Goal: Information Seeking & Learning: Learn about a topic

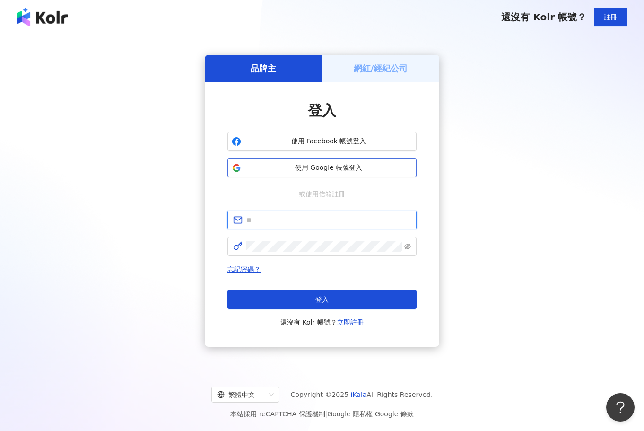
type input "**********"
click at [284, 170] on span "使用 Google 帳號登入" at bounding box center [328, 167] width 167 height 9
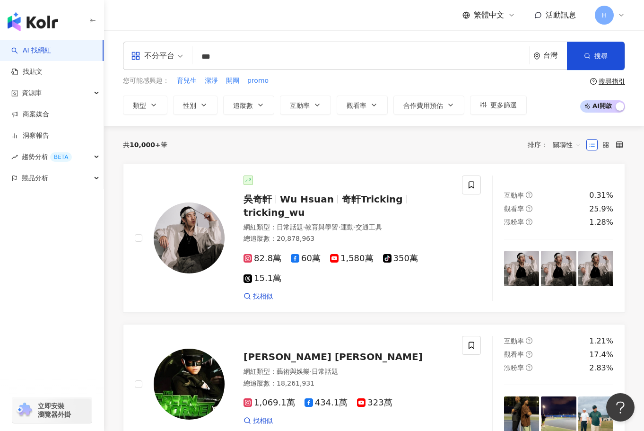
type input "*"
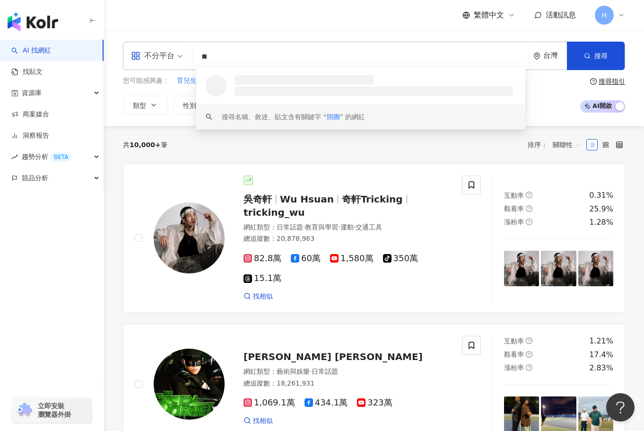
click at [158, 68] on span at bounding box center [157, 55] width 52 height 27
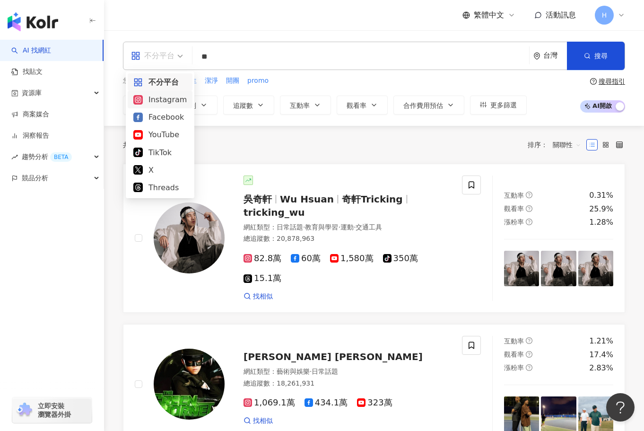
click at [153, 104] on div "Instagram" at bounding box center [159, 100] width 53 height 12
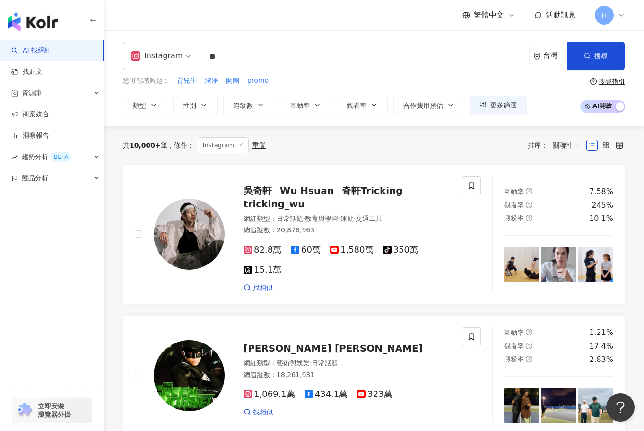
click at [268, 51] on input "**" at bounding box center [364, 57] width 321 height 18
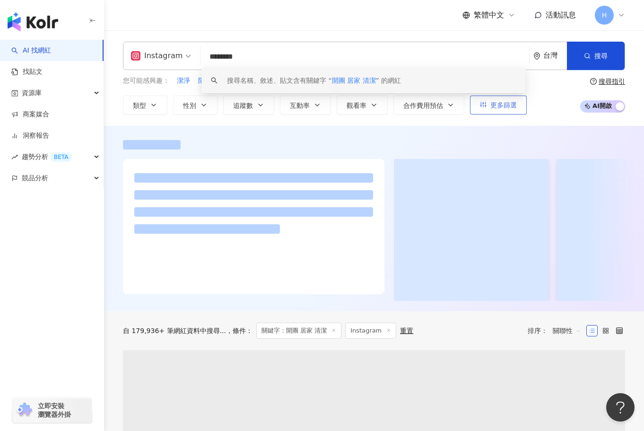
type input "********"
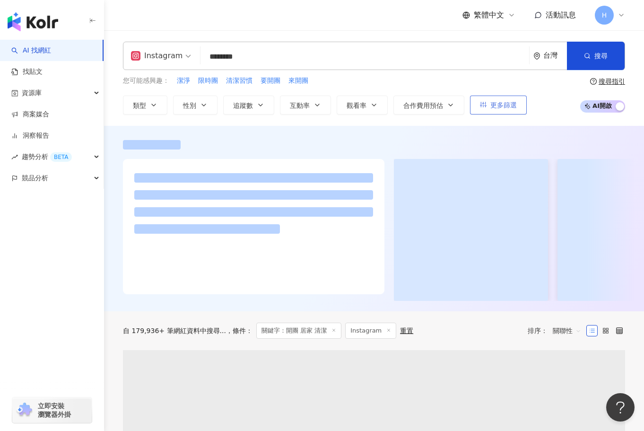
click at [517, 107] on span "更多篩選" at bounding box center [504, 105] width 26 height 8
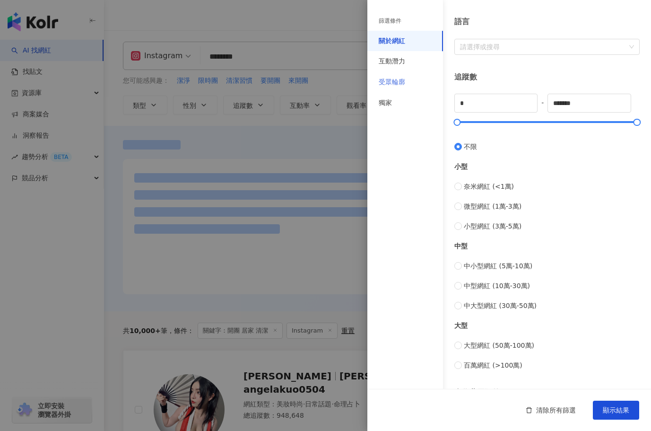
scroll to position [283, 0]
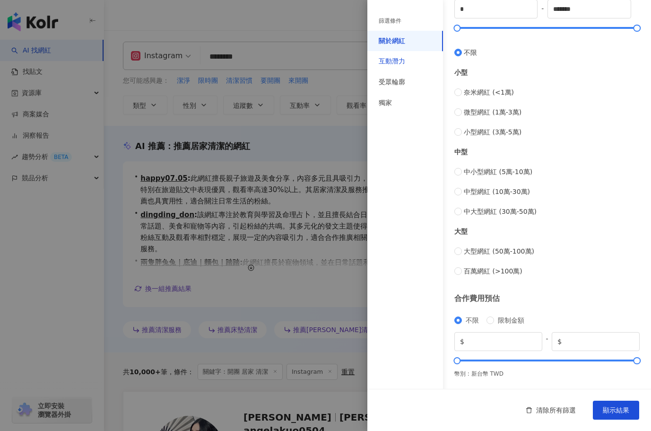
click at [392, 62] on div "互動潛力" at bounding box center [392, 61] width 26 height 9
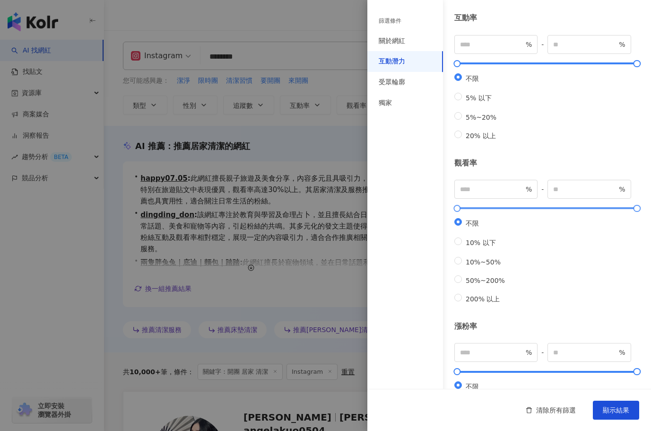
scroll to position [0, 0]
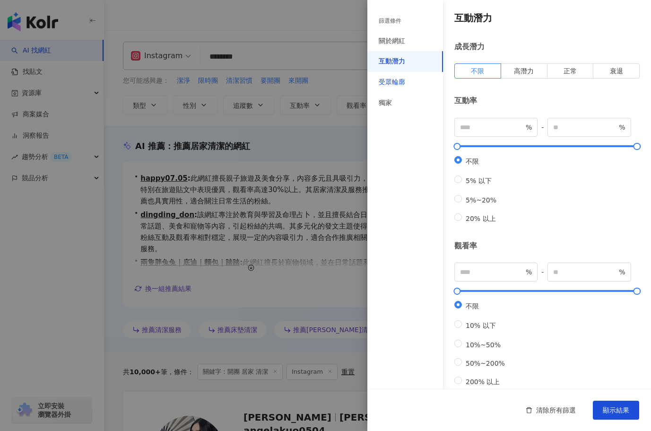
click at [403, 80] on div "受眾輪廓" at bounding box center [392, 82] width 26 height 9
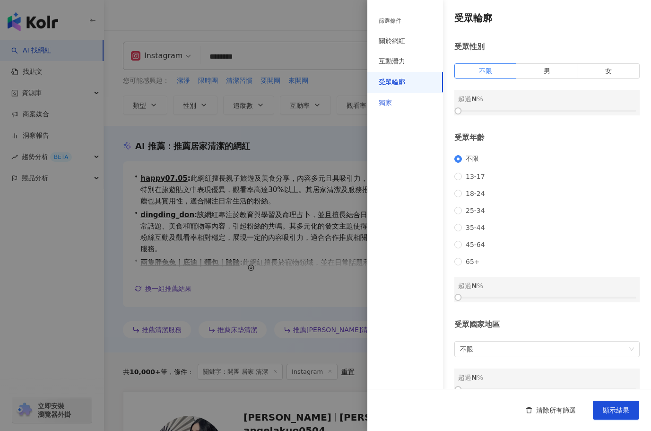
click at [405, 105] on div "獨家" at bounding box center [406, 103] width 76 height 21
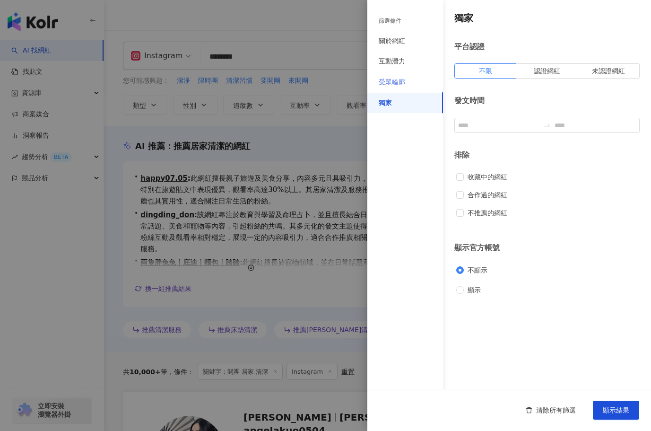
click at [401, 75] on div "受眾輪廓" at bounding box center [406, 82] width 76 height 21
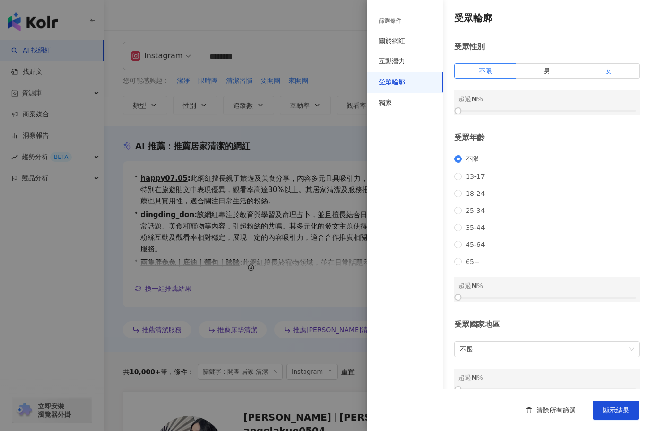
click at [606, 70] on span "女" at bounding box center [609, 71] width 7 height 8
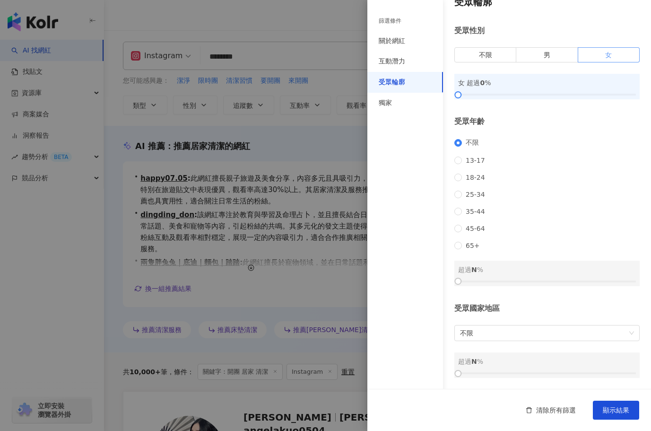
scroll to position [28, 0]
click at [415, 41] on div "關於網紅" at bounding box center [406, 41] width 76 height 21
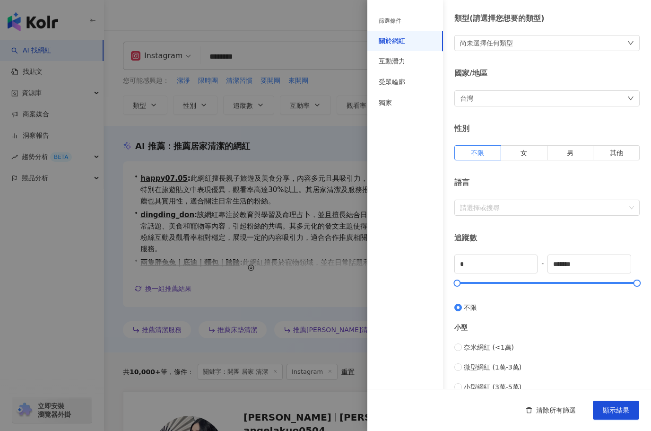
click at [412, 25] on div "篩選條件" at bounding box center [406, 20] width 76 height 19
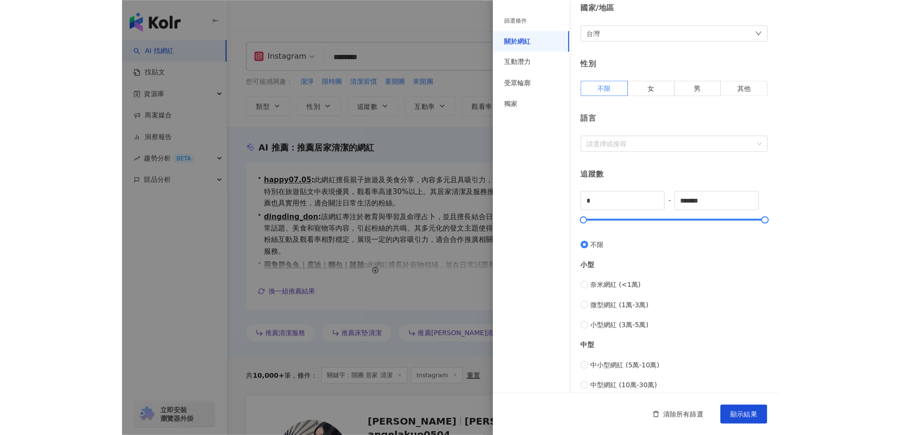
scroll to position [189, 0]
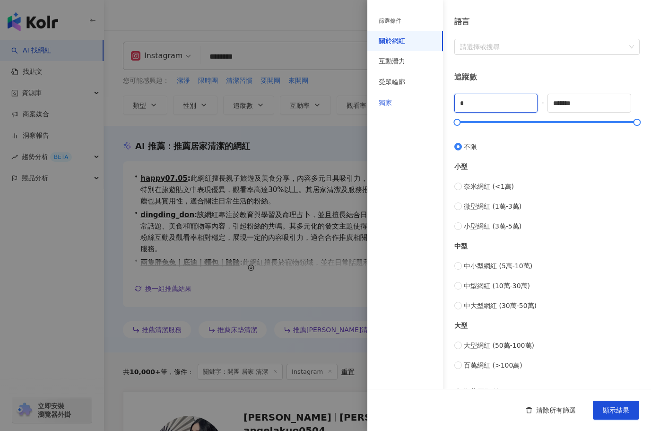
drag, startPoint x: 488, startPoint y: 99, endPoint x: 437, endPoint y: 112, distance: 52.2
click at [437, 112] on div "篩選條件 關於網紅 互動潛力 受眾輪廓 獨家 關於網紅 類型 ( 請選擇您想要的類型 ) 尚未選擇任何類型 國家/地區 台灣 性別 不限 女 男 其他 語言 …" at bounding box center [510, 168] width 284 height 714
type input "*****"
click at [339, 121] on div at bounding box center [325, 215] width 651 height 431
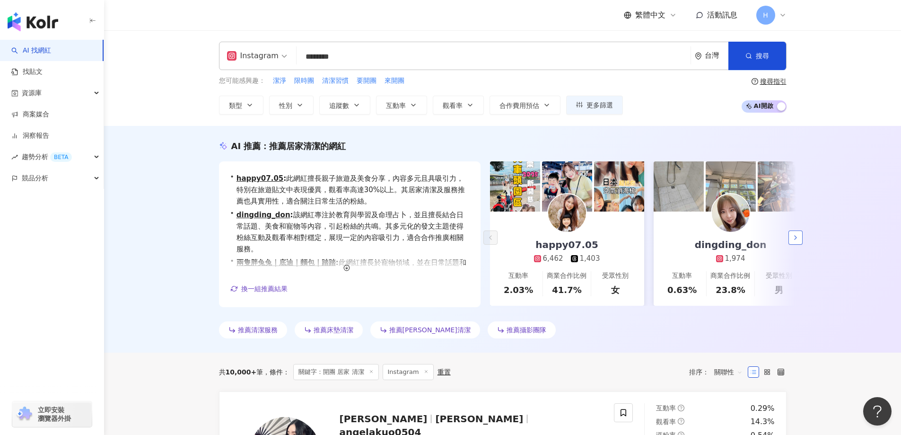
click at [644, 240] on icon "button" at bounding box center [796, 238] width 8 height 8
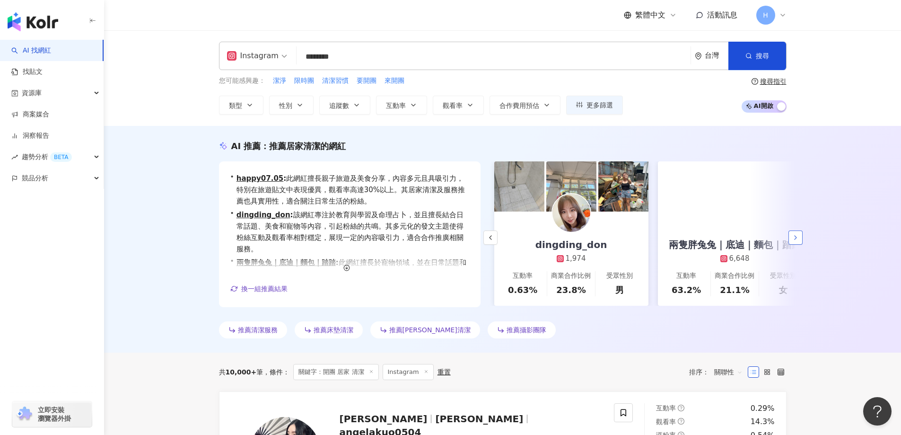
scroll to position [0, 164]
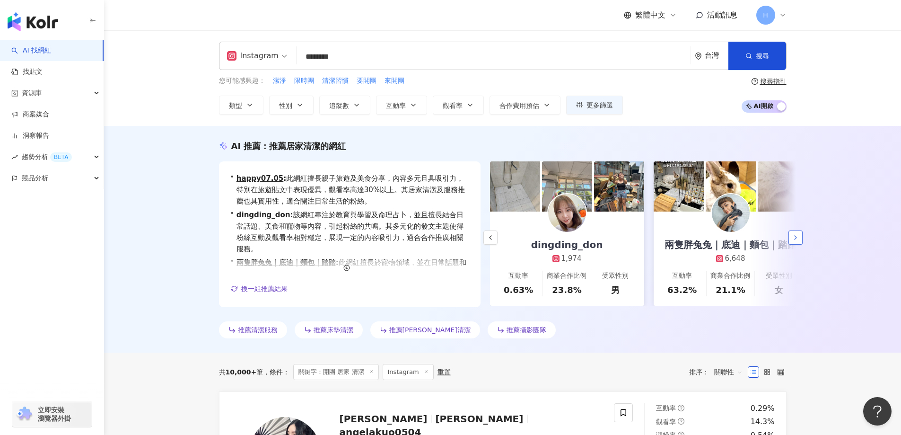
click at [644, 240] on icon "button" at bounding box center [796, 238] width 8 height 8
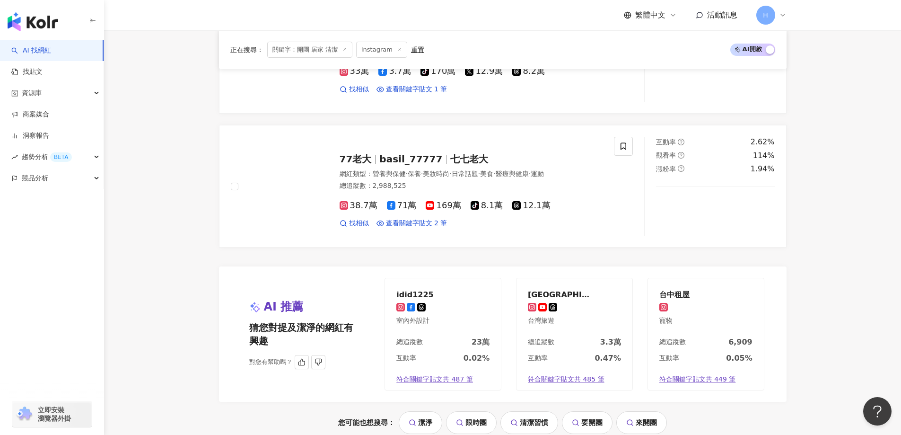
scroll to position [1798, 0]
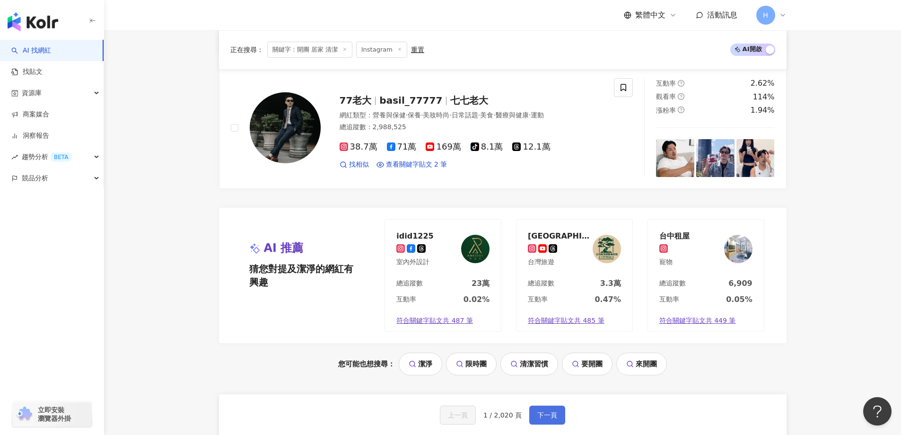
click at [554, 421] on button "下一頁" at bounding box center [547, 414] width 36 height 19
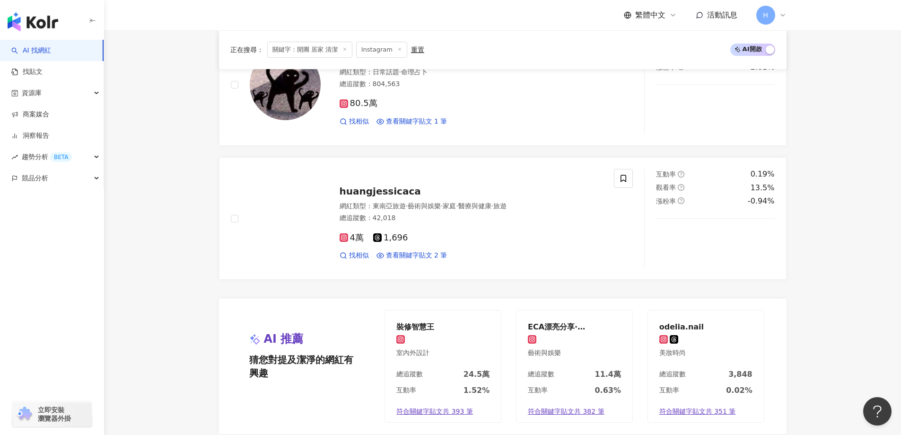
scroll to position [1892, 0]
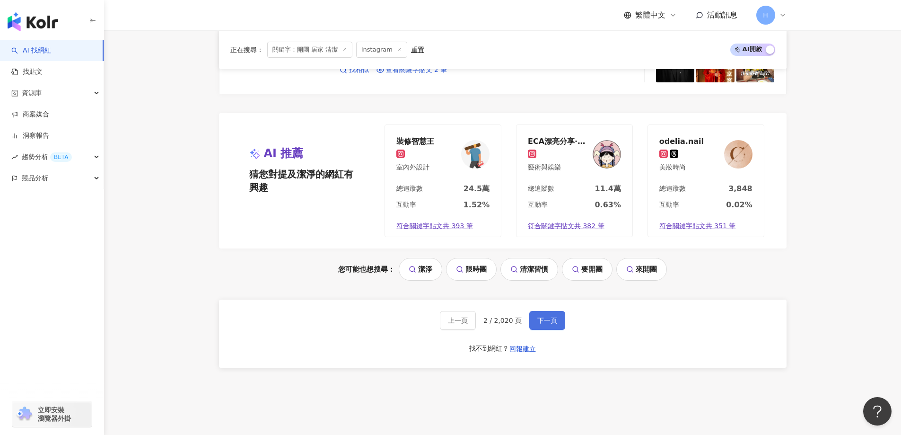
click at [544, 316] on span "下一頁" at bounding box center [547, 320] width 20 height 8
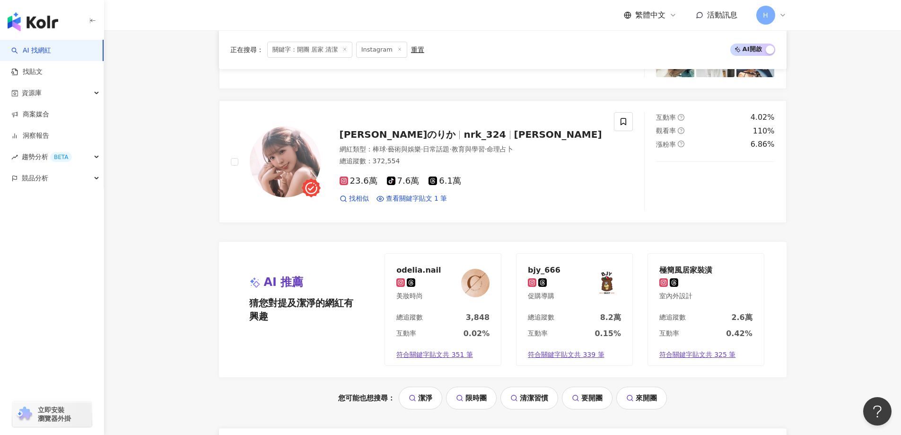
scroll to position [1798, 0]
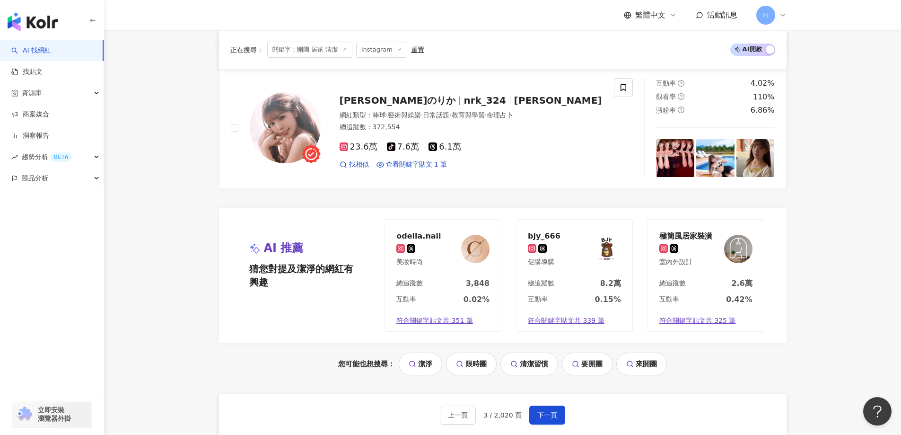
click at [552, 427] on div "上一頁 3 / 2,020 頁 下一頁 找不到網紅？ 回報建立" at bounding box center [503, 428] width 568 height 68
click at [552, 422] on button "下一頁" at bounding box center [547, 414] width 36 height 19
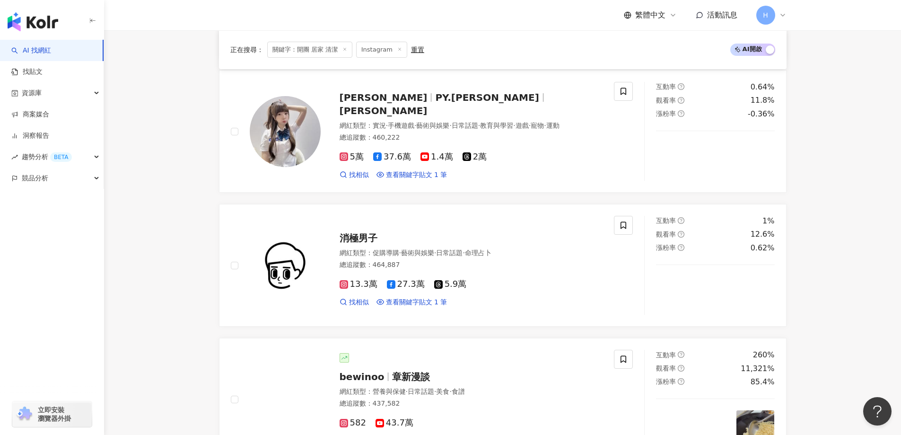
scroll to position [757, 0]
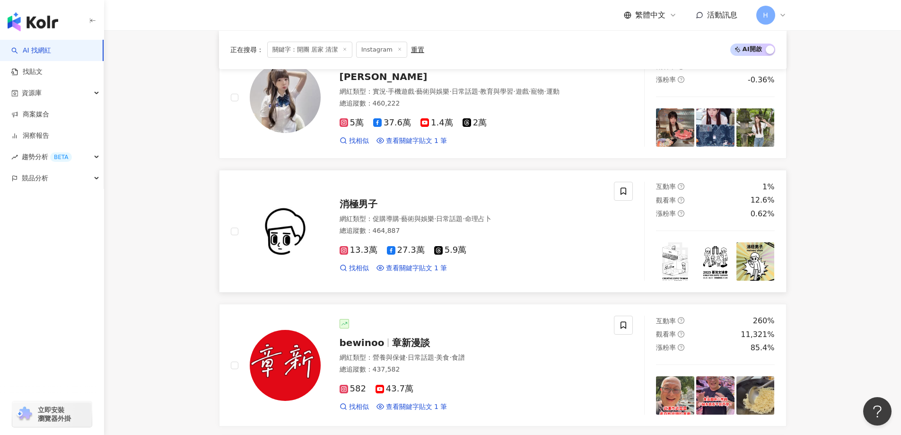
click at [355, 207] on span "消極男子" at bounding box center [359, 203] width 38 height 11
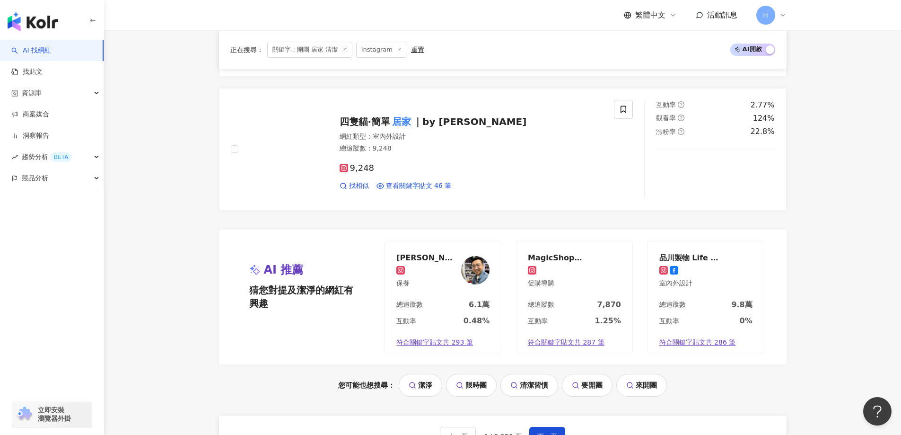
scroll to position [1892, 0]
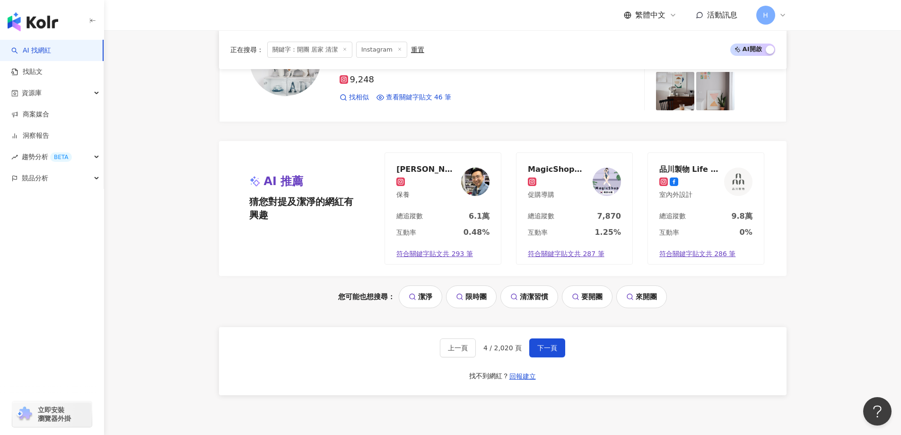
click at [571, 351] on div "上一頁 4 / 2,020 頁 下一頁 找不到網紅？ 回報建立" at bounding box center [503, 361] width 568 height 68
click at [549, 346] on span "下一頁" at bounding box center [547, 348] width 20 height 8
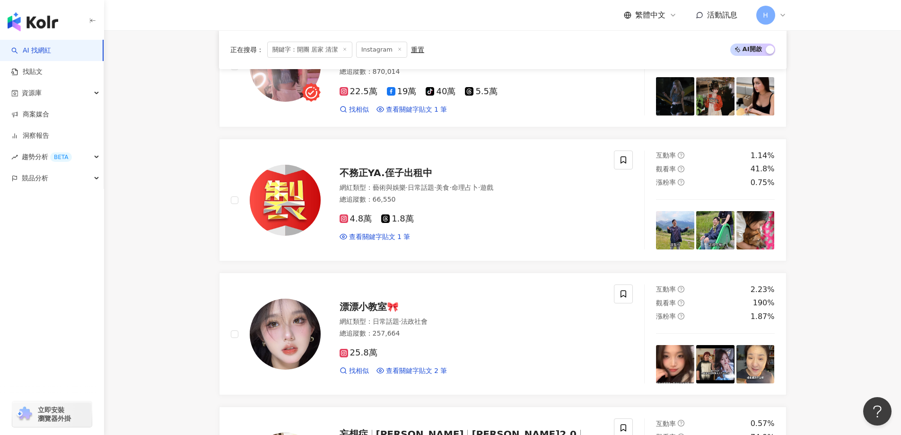
scroll to position [662, 0]
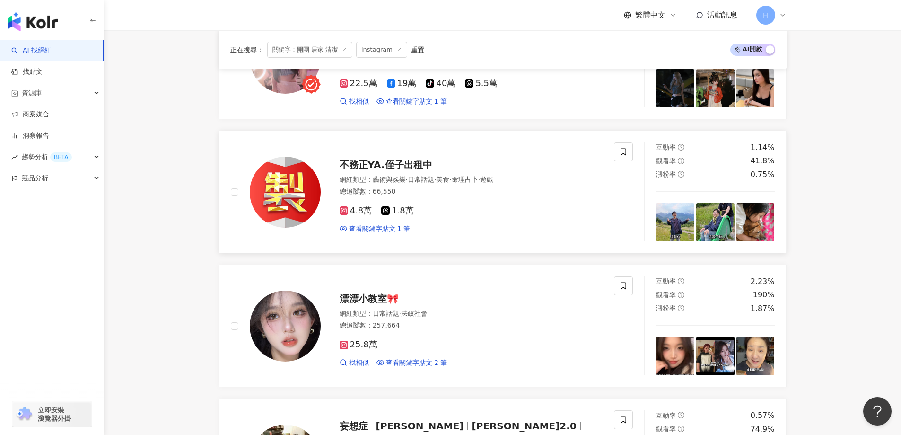
click at [408, 169] on span "不務正YA.侄子出租中" at bounding box center [386, 164] width 93 height 11
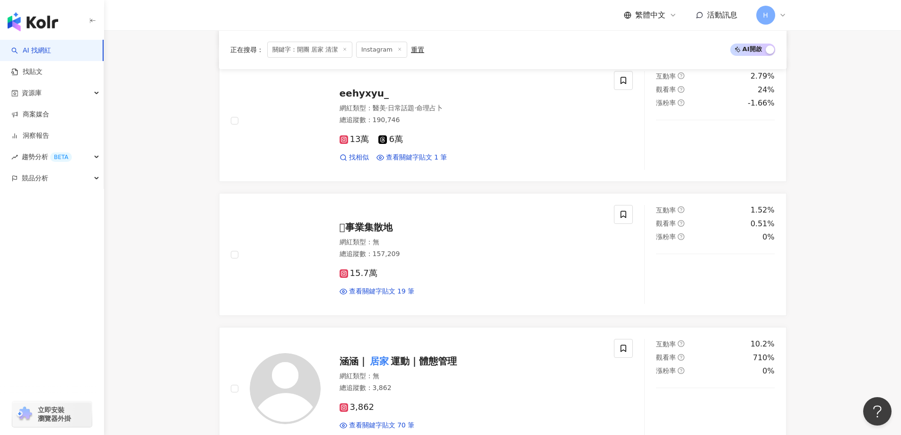
scroll to position [1325, 0]
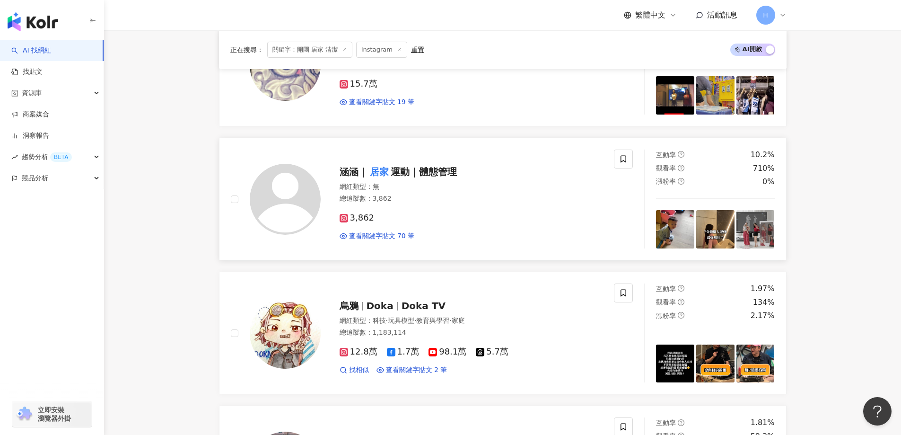
click at [416, 173] on span "運動｜體態管理" at bounding box center [424, 171] width 66 height 11
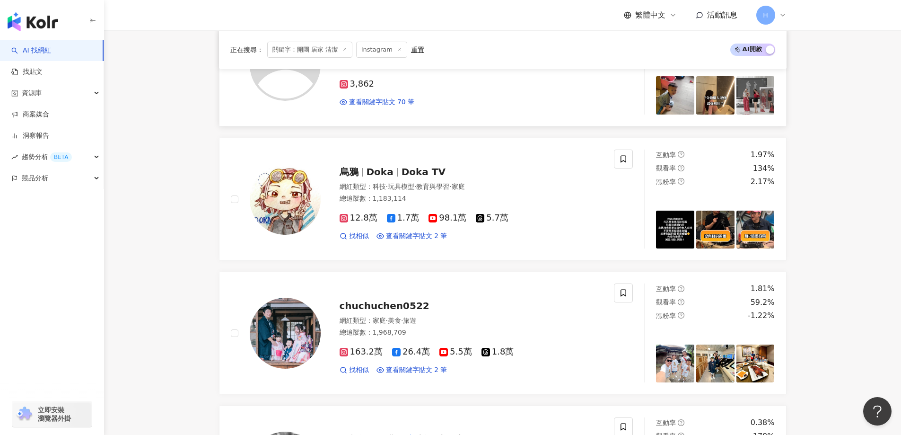
scroll to position [1514, 0]
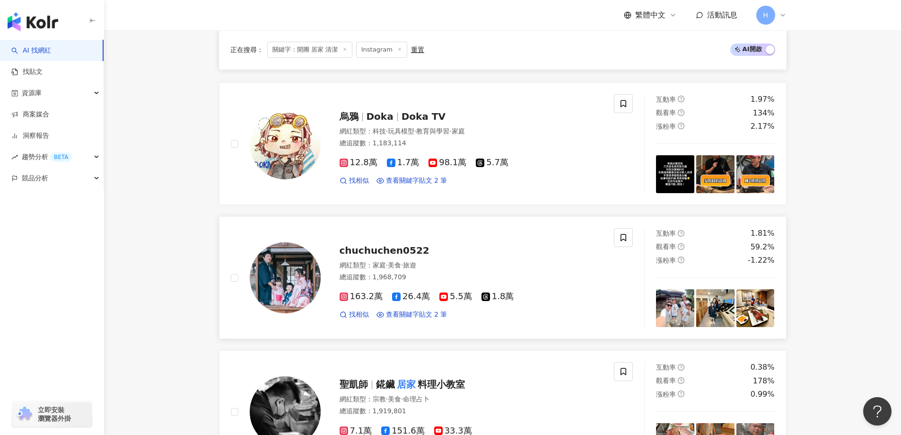
click at [397, 250] on span "chuchuchen0522" at bounding box center [385, 250] width 90 height 11
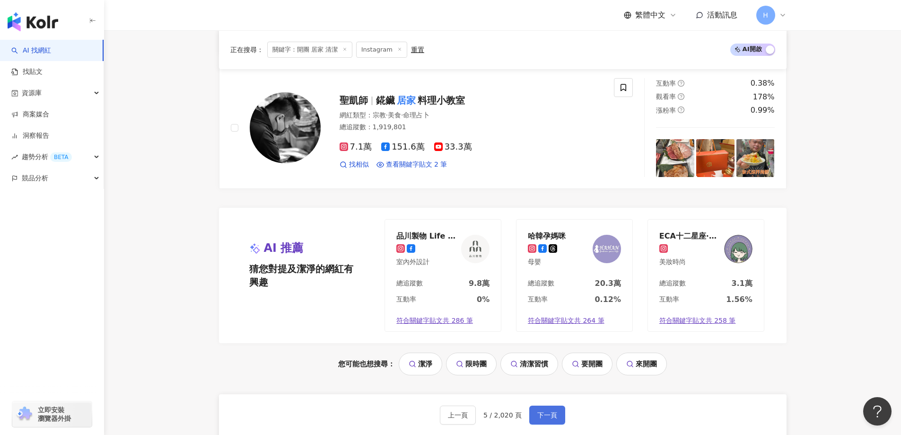
click at [552, 414] on span "下一頁" at bounding box center [547, 415] width 20 height 8
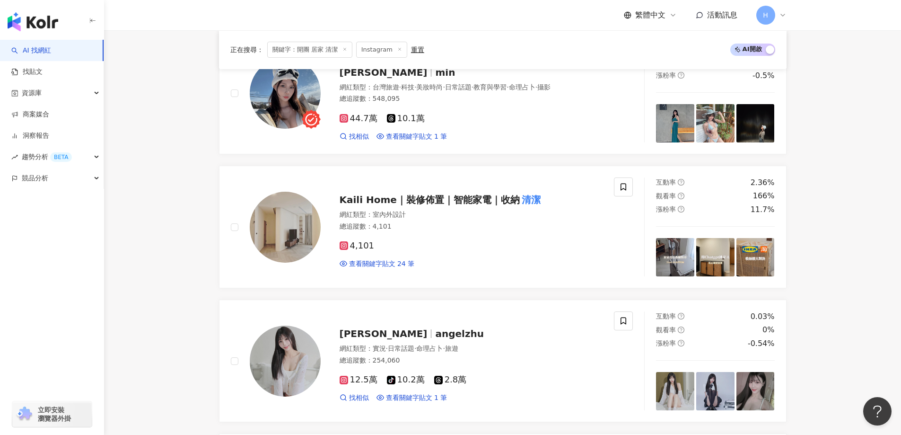
scroll to position [662, 0]
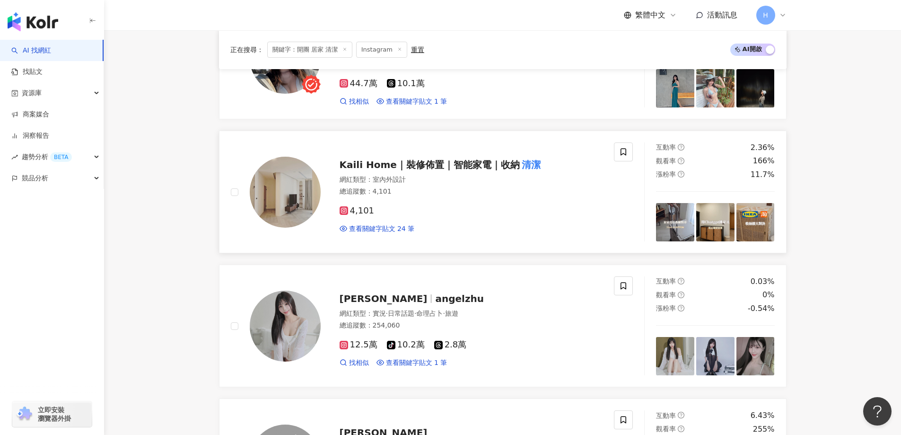
click at [507, 164] on span "Kaili Home｜裝修佈置｜智能家電｜收納" at bounding box center [430, 164] width 180 height 11
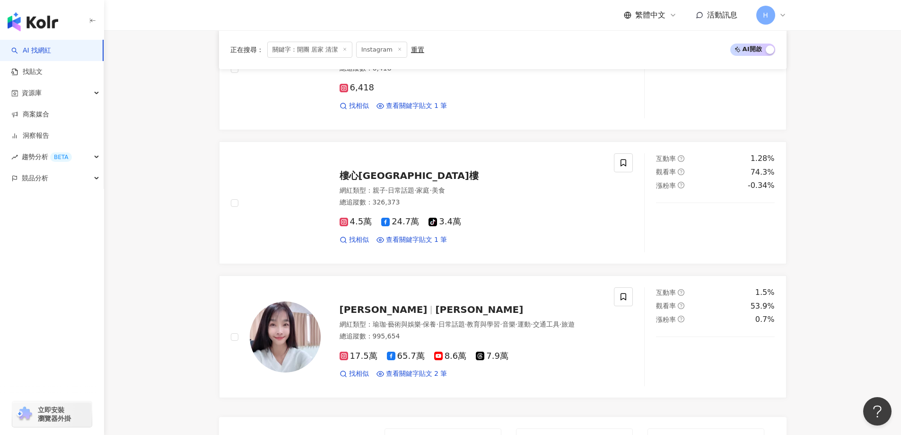
scroll to position [1703, 0]
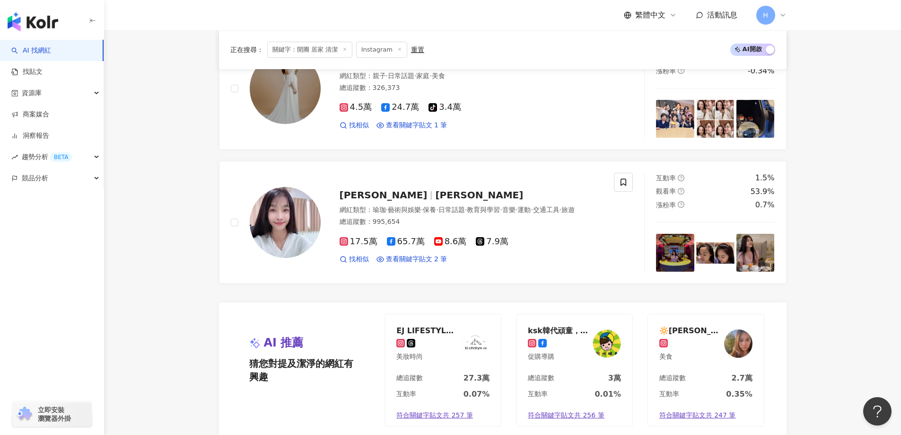
click at [490, 214] on div "網紅類型 ： 瑜珈 · 藝術與娛樂 · 保養 · 日常話題 · 教育與學習 · 音樂 · 運動 · 交通工具 · 旅遊" at bounding box center [472, 209] width 264 height 9
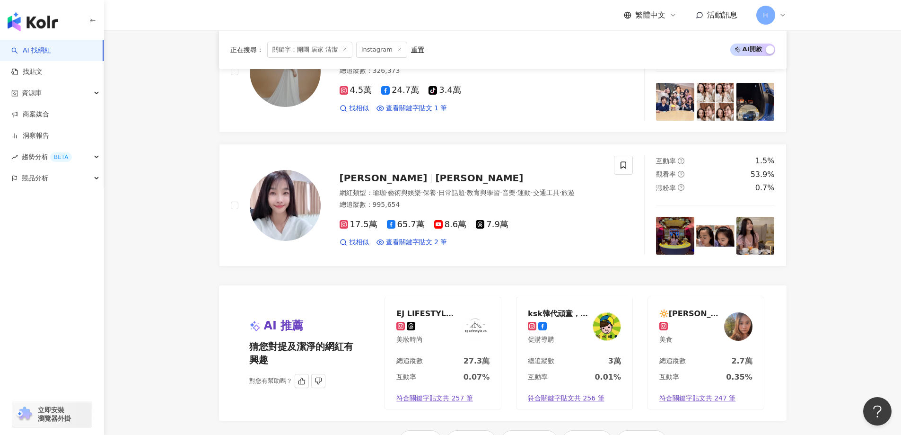
scroll to position [1954, 0]
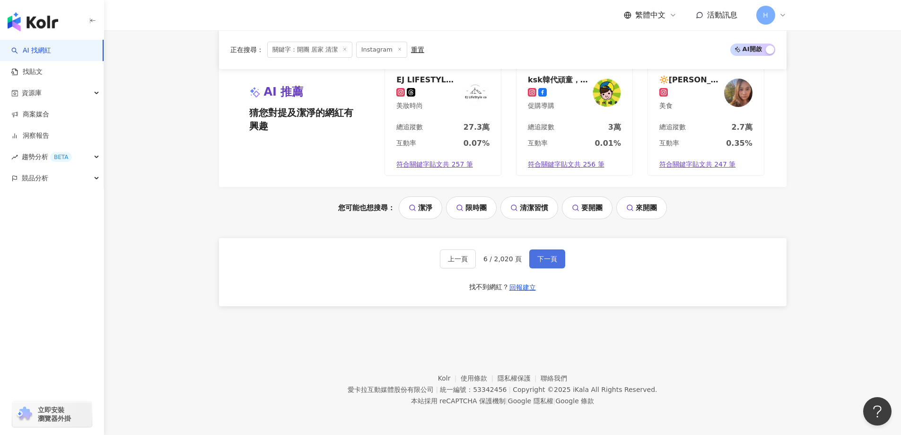
click at [561, 254] on button "下一頁" at bounding box center [547, 258] width 36 height 19
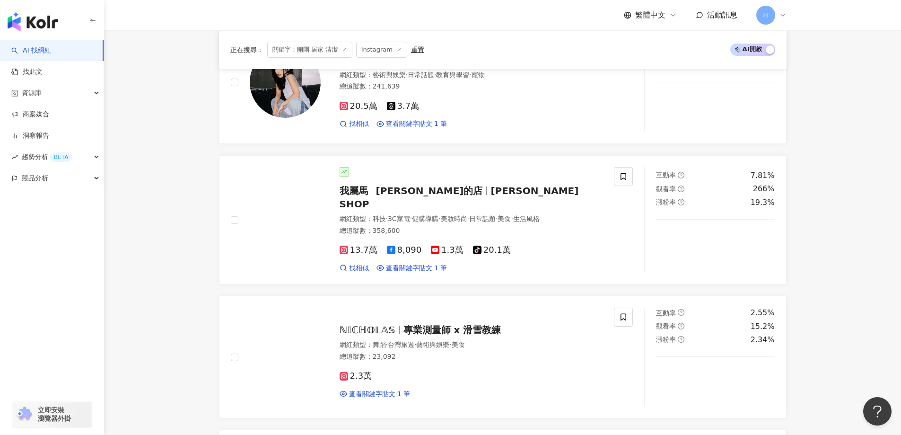
scroll to position [378, 0]
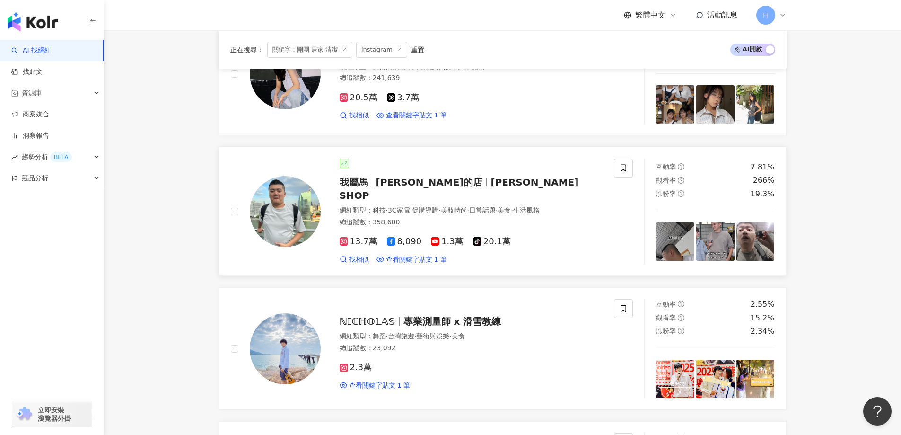
click at [399, 186] on span "馬丁的店" at bounding box center [429, 181] width 107 height 11
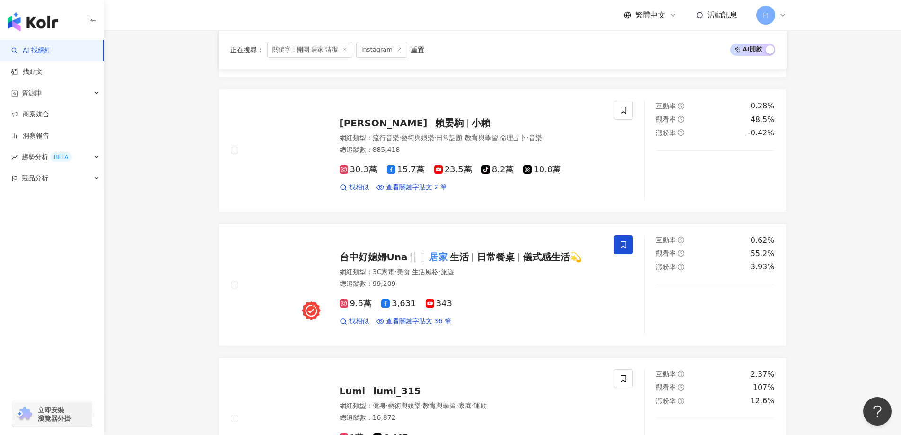
scroll to position [1703, 0]
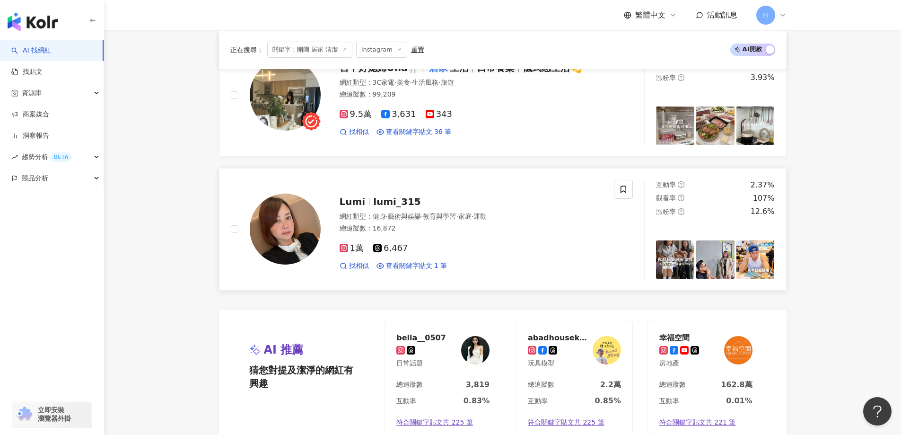
click at [357, 243] on span "1萬" at bounding box center [352, 248] width 24 height 10
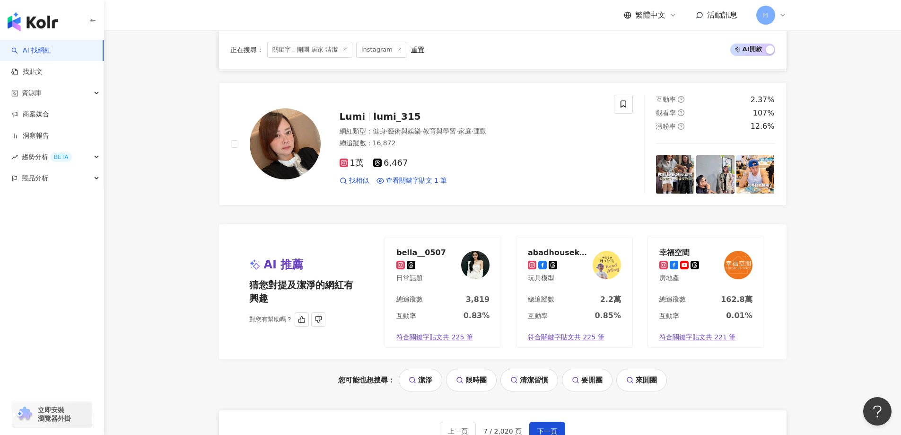
scroll to position [1954, 0]
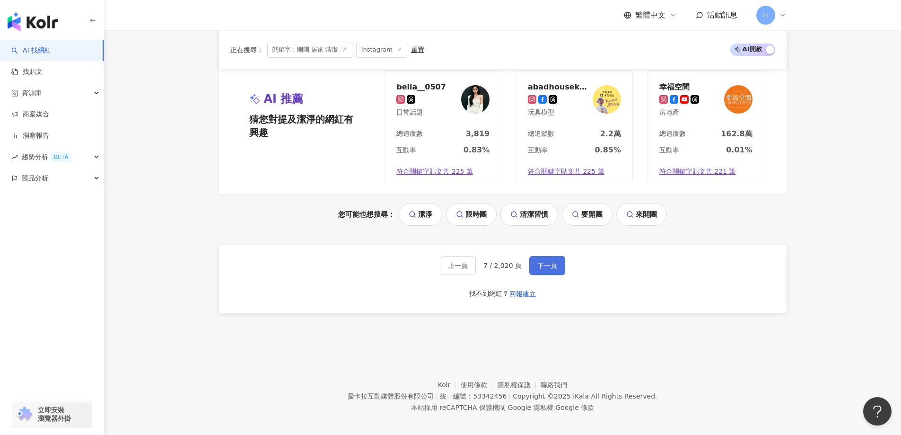
click at [543, 262] on span "下一頁" at bounding box center [547, 266] width 20 height 8
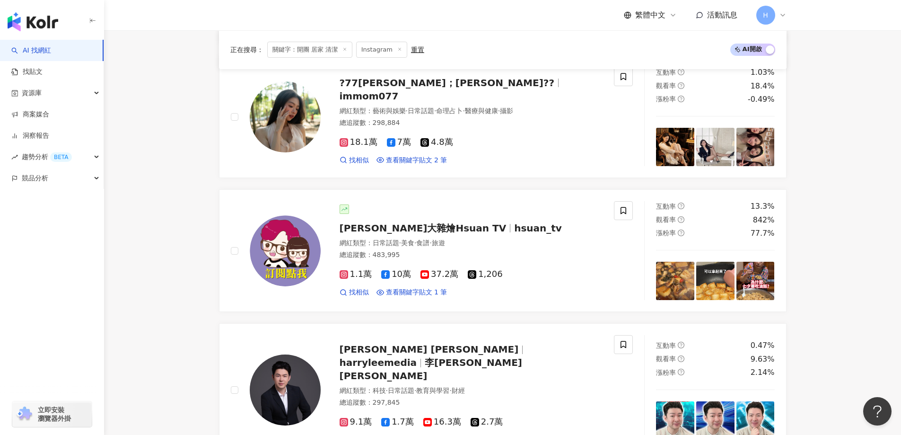
scroll to position [1041, 0]
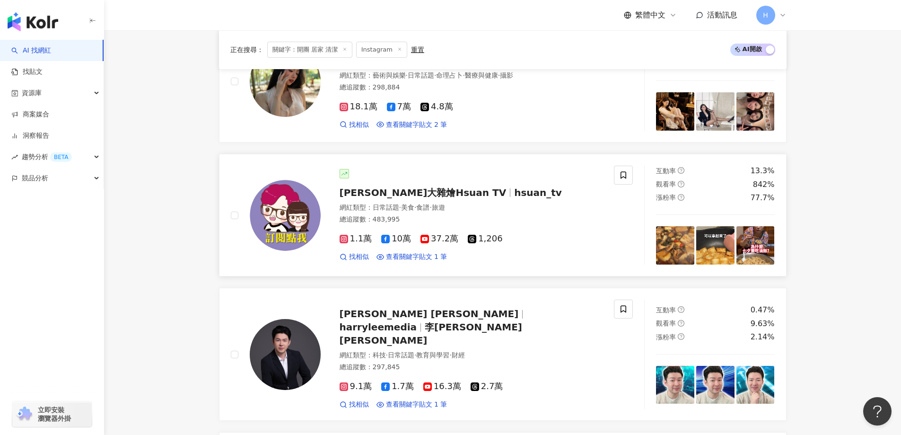
click at [294, 218] on img at bounding box center [285, 215] width 71 height 71
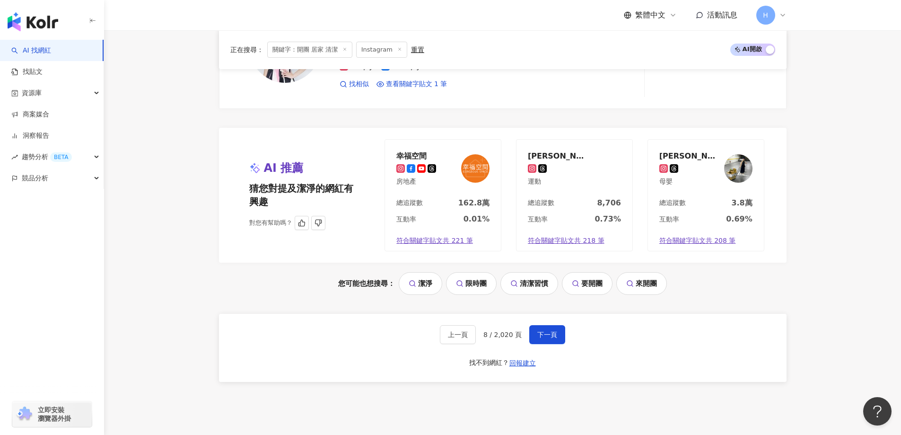
scroll to position [1954, 0]
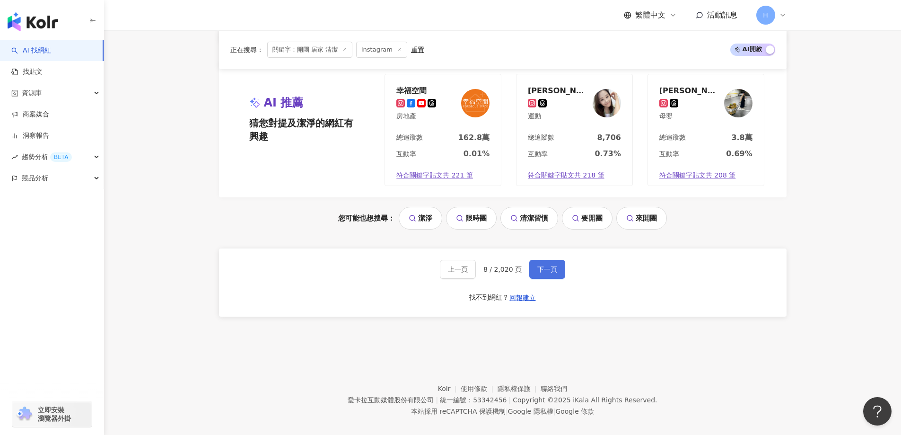
click at [541, 265] on span "下一頁" at bounding box center [547, 269] width 20 height 8
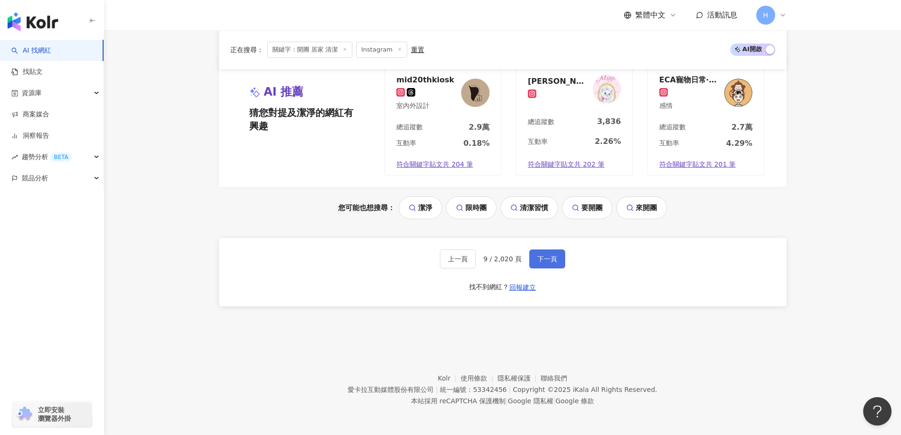
click at [548, 259] on span "下一頁" at bounding box center [547, 259] width 20 height 8
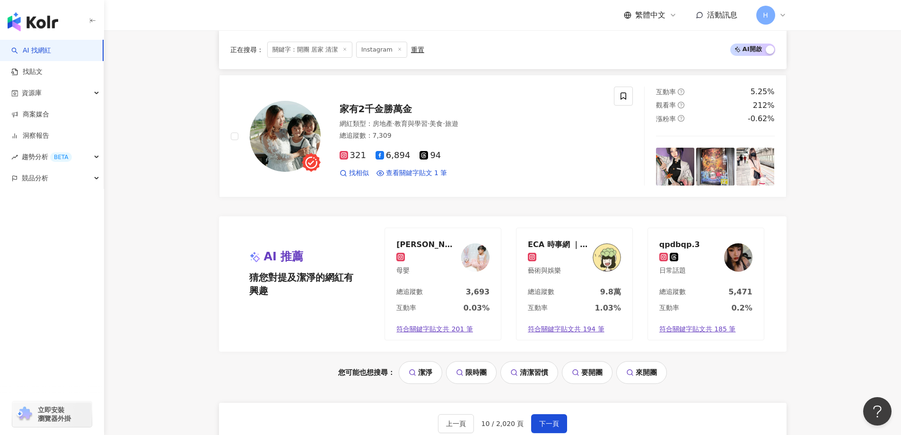
scroll to position [1892, 0]
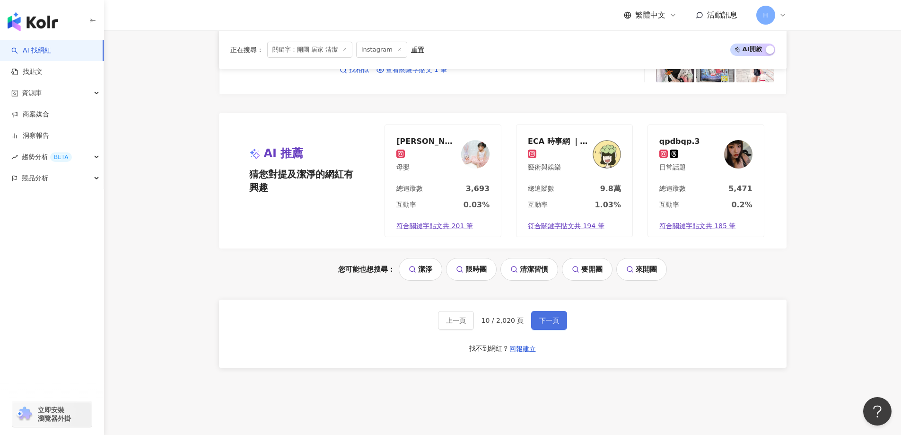
click at [555, 317] on span "下一頁" at bounding box center [549, 320] width 20 height 8
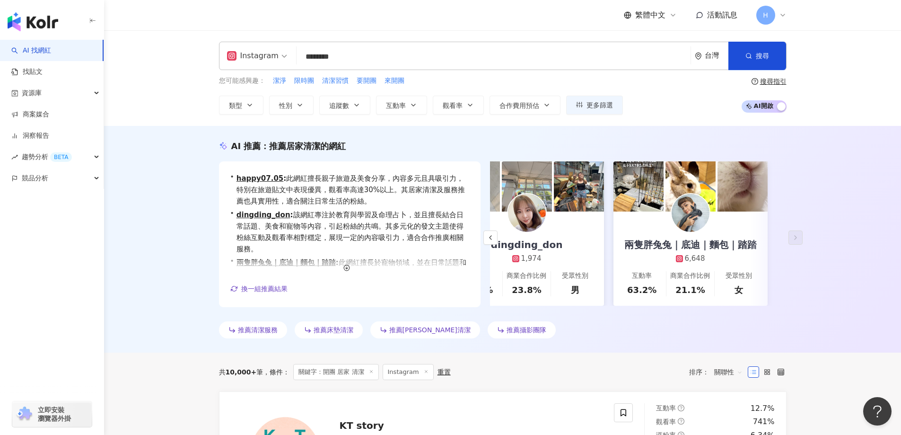
scroll to position [189, 0]
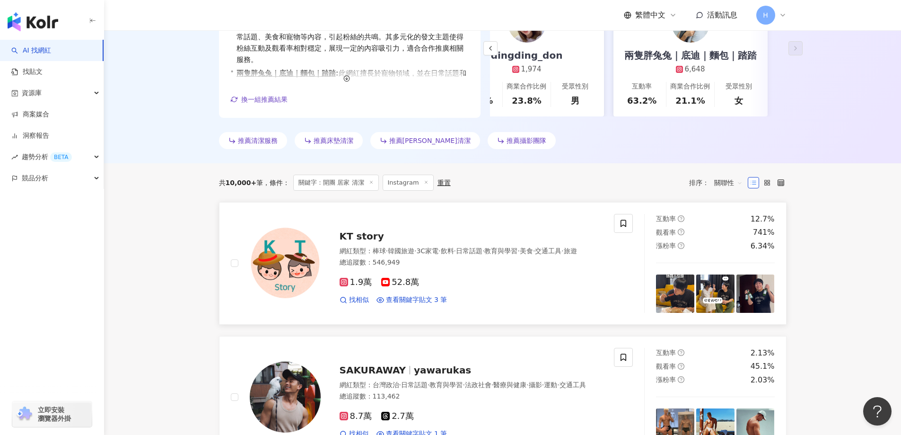
click at [370, 234] on span "KT story" at bounding box center [362, 235] width 44 height 11
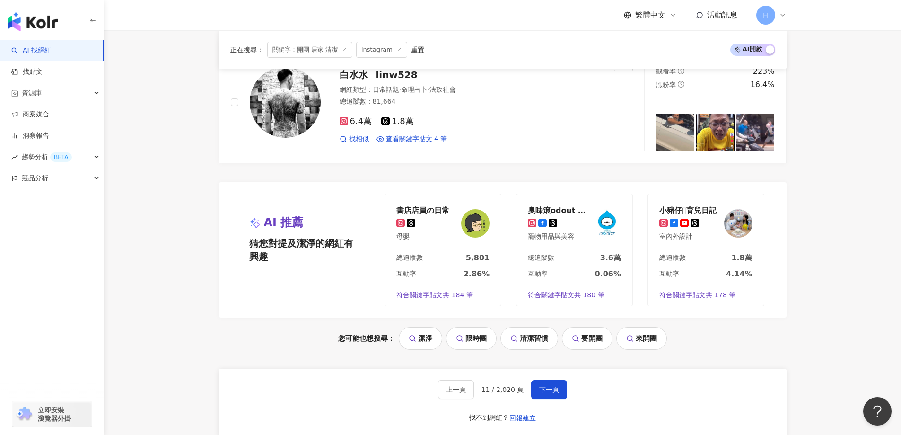
scroll to position [1892, 0]
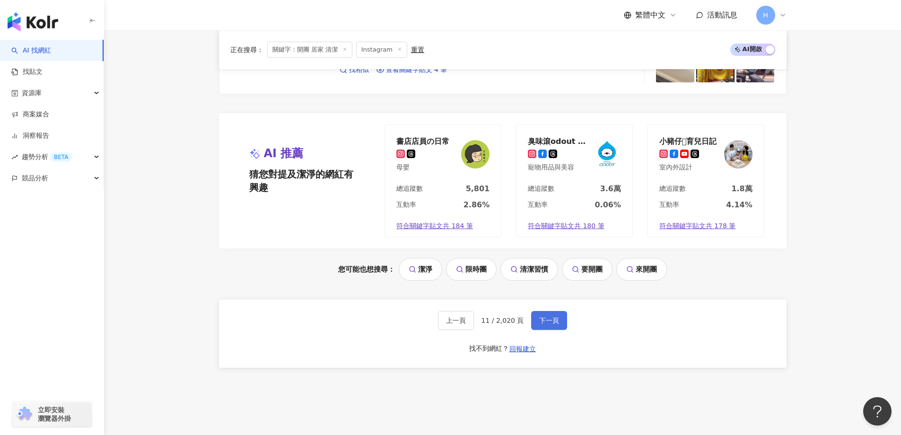
click at [541, 316] on span "下一頁" at bounding box center [549, 320] width 20 height 8
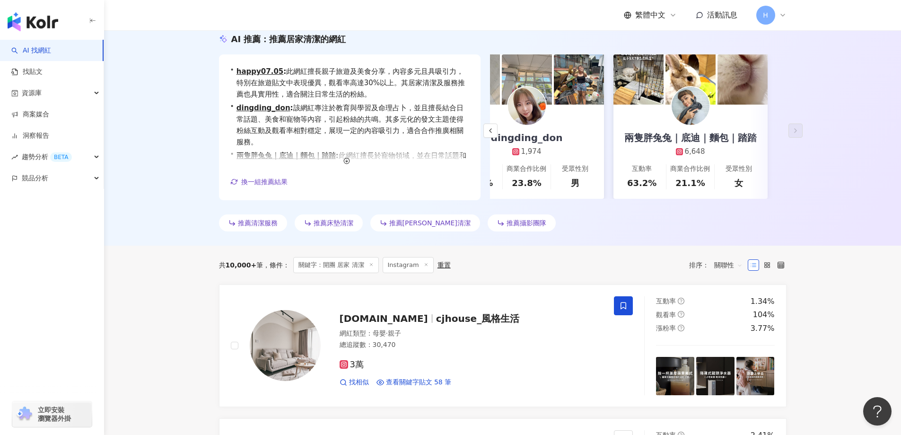
scroll to position [189, 0]
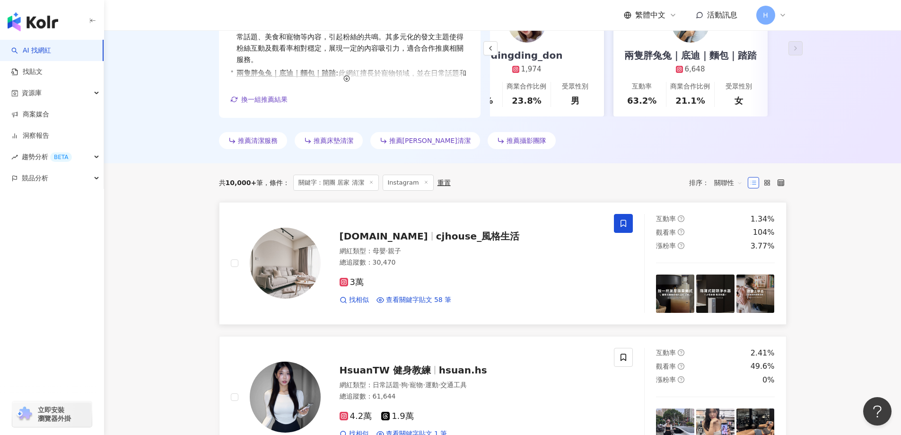
click at [436, 233] on span "cjhouse_風格生活" at bounding box center [477, 235] width 83 height 11
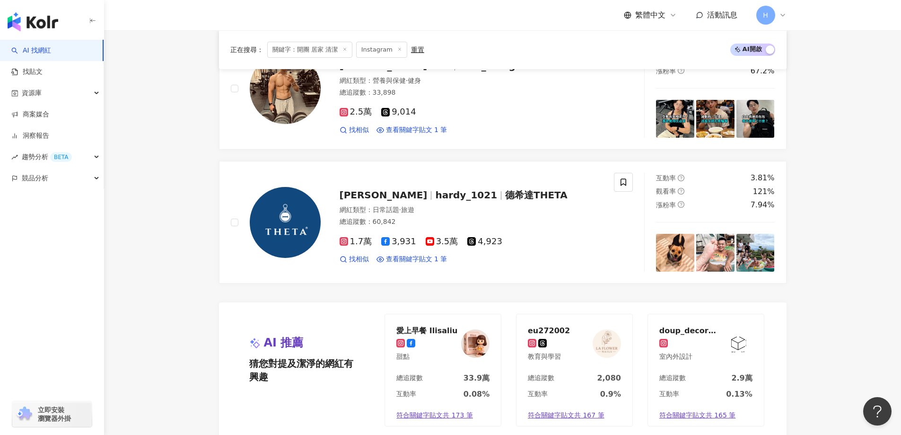
scroll to position [1892, 0]
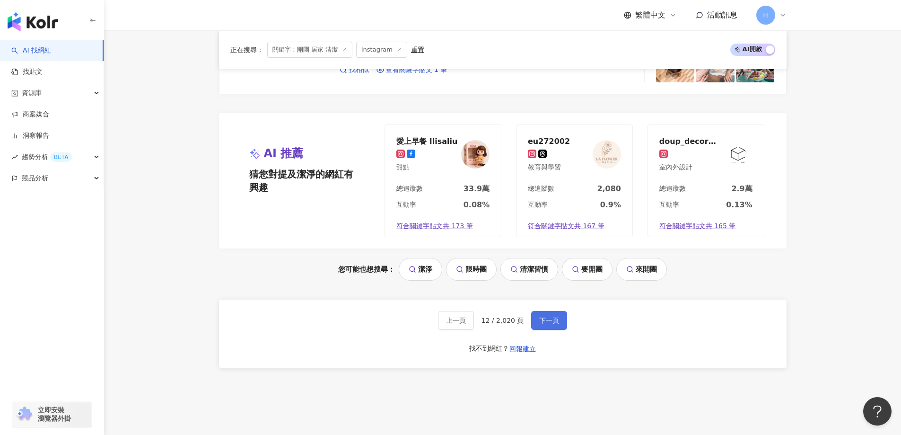
click at [545, 321] on span "下一頁" at bounding box center [549, 320] width 20 height 8
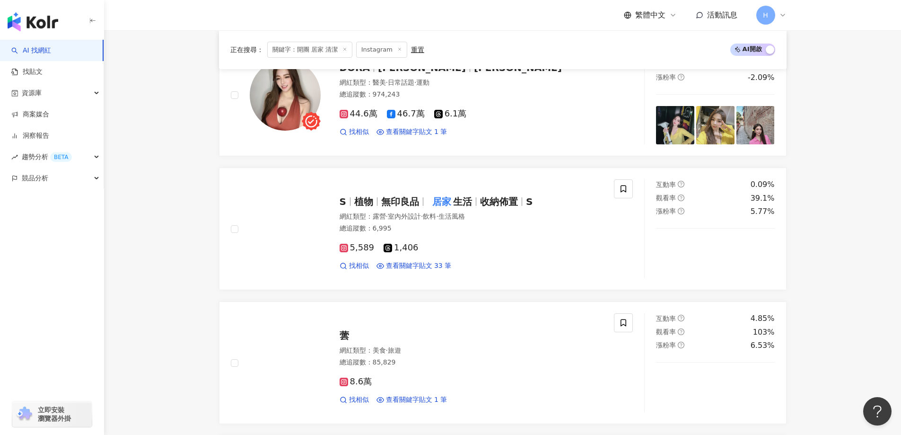
scroll to position [1325, 0]
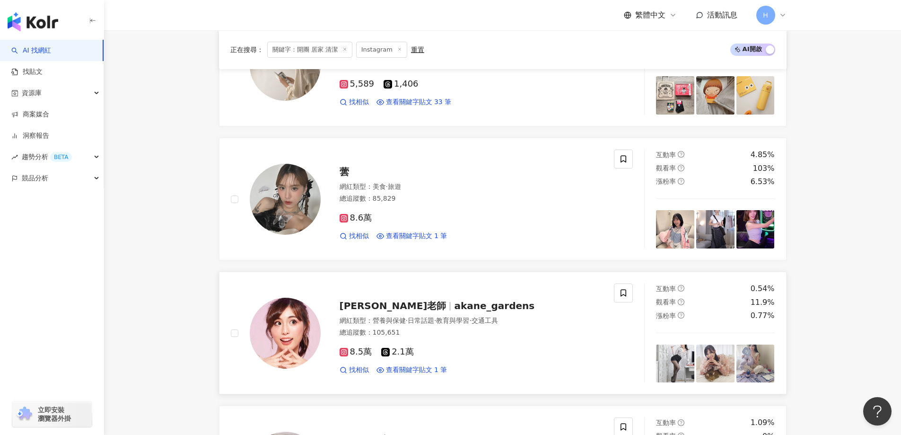
click at [454, 306] on span "akane_gardens" at bounding box center [494, 305] width 80 height 11
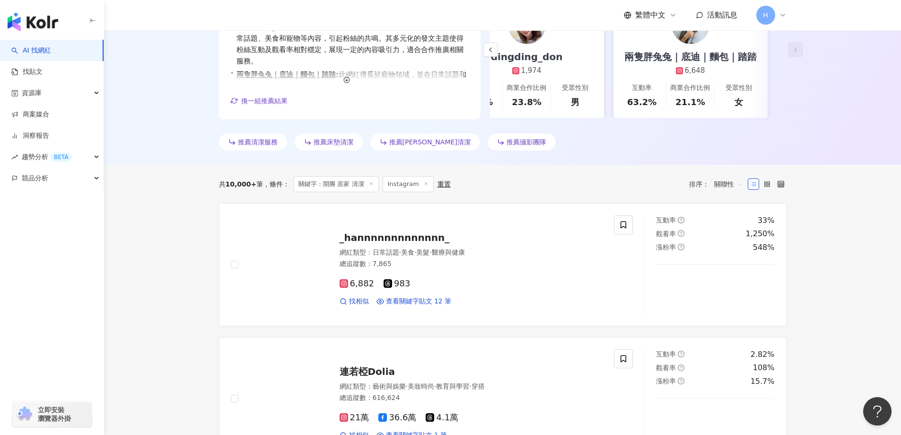
scroll to position [189, 0]
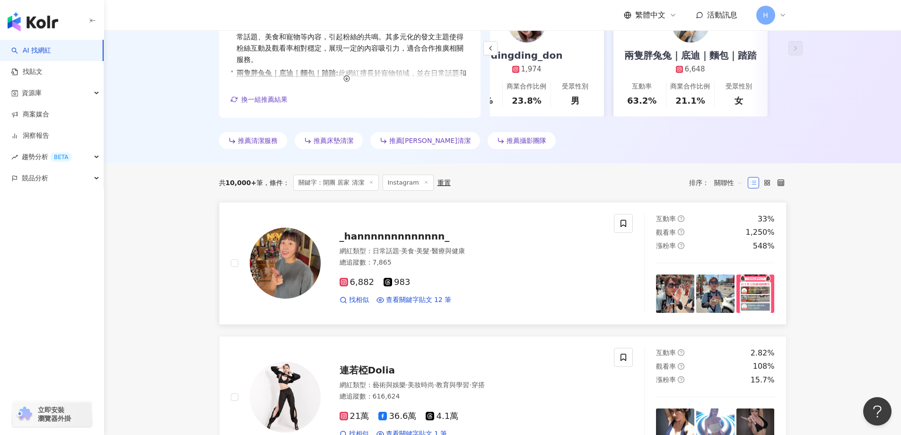
click at [297, 238] on img at bounding box center [285, 263] width 71 height 71
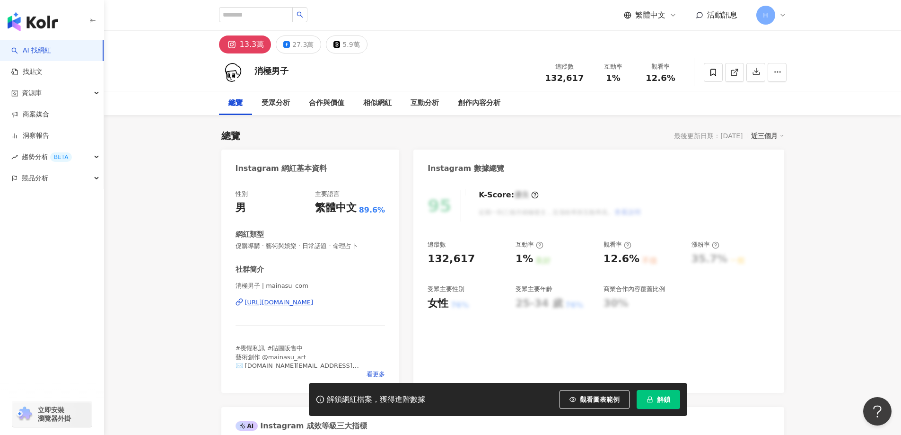
click at [314, 298] on div "https://www.instagram.com/mainasu_com/" at bounding box center [279, 302] width 69 height 9
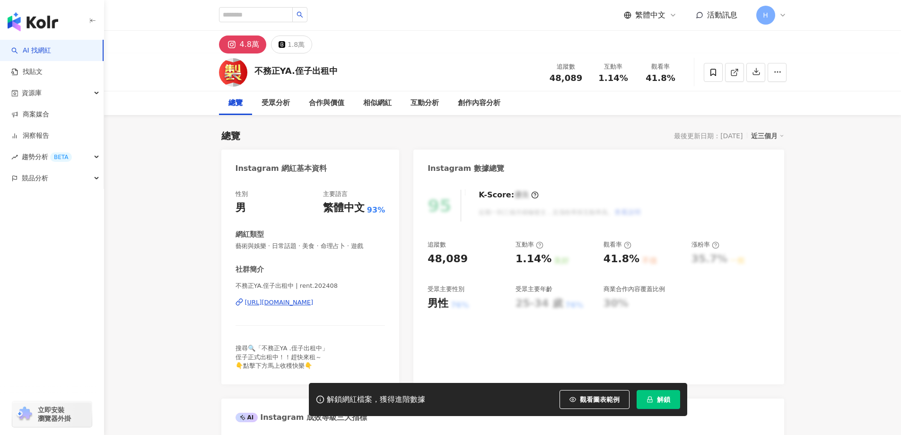
click at [308, 300] on div "https://www.instagram.com/rent.202408/" at bounding box center [279, 302] width 69 height 9
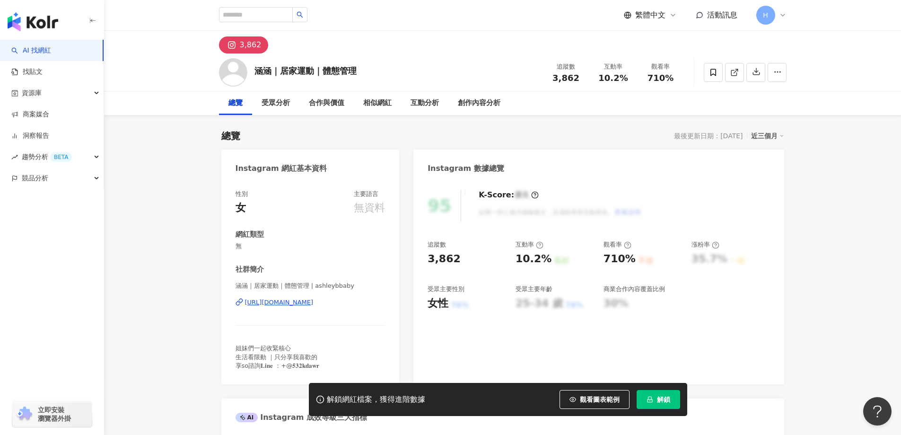
click at [314, 300] on div "https://www.instagram.com/ashleybbaby" at bounding box center [279, 302] width 69 height 9
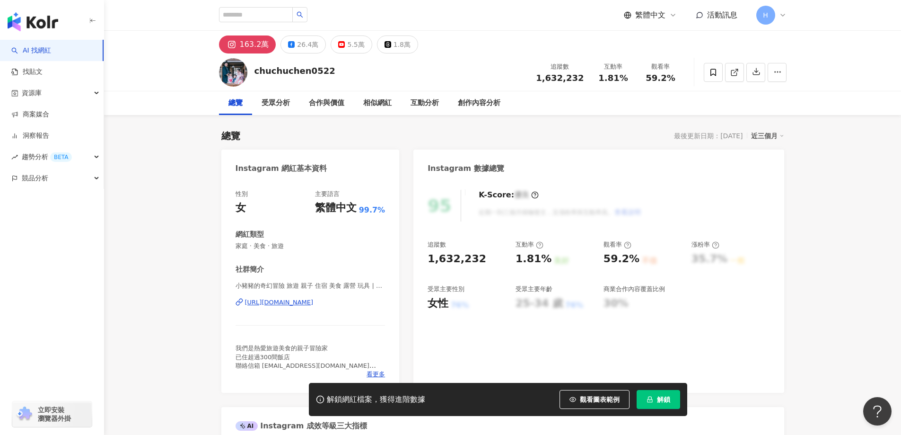
click at [314, 299] on div "https://www.instagram.com/chuchuchen0522/" at bounding box center [279, 302] width 69 height 9
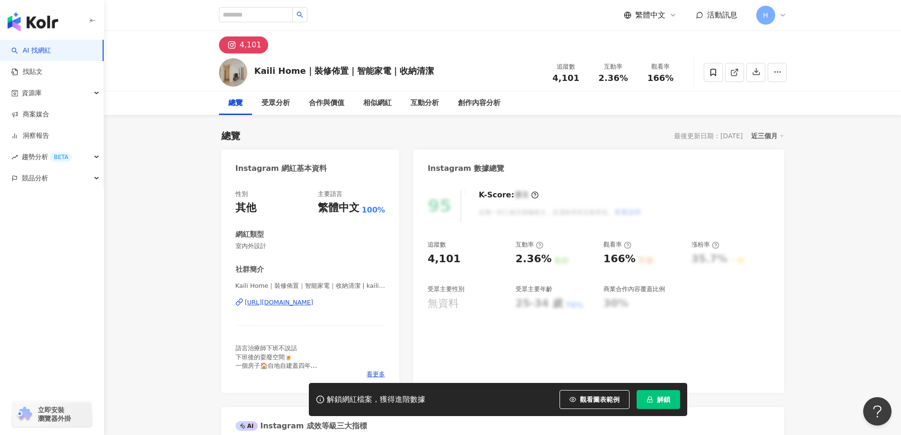
click at [314, 298] on div "[URL][DOMAIN_NAME]" at bounding box center [279, 302] width 69 height 9
click at [711, 71] on icon at bounding box center [714, 72] width 6 height 7
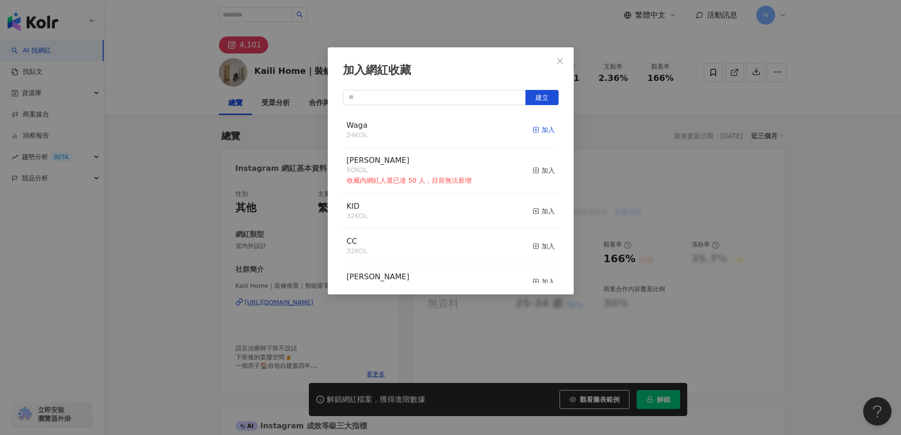
click at [533, 130] on icon "button" at bounding box center [536, 129] width 7 height 7
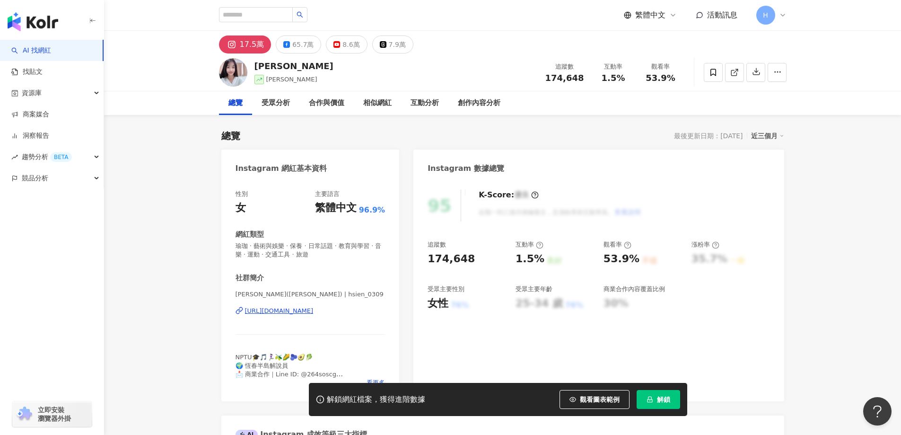
click at [314, 314] on div "https://www.instagram.com/hsien_0309/" at bounding box center [279, 311] width 69 height 9
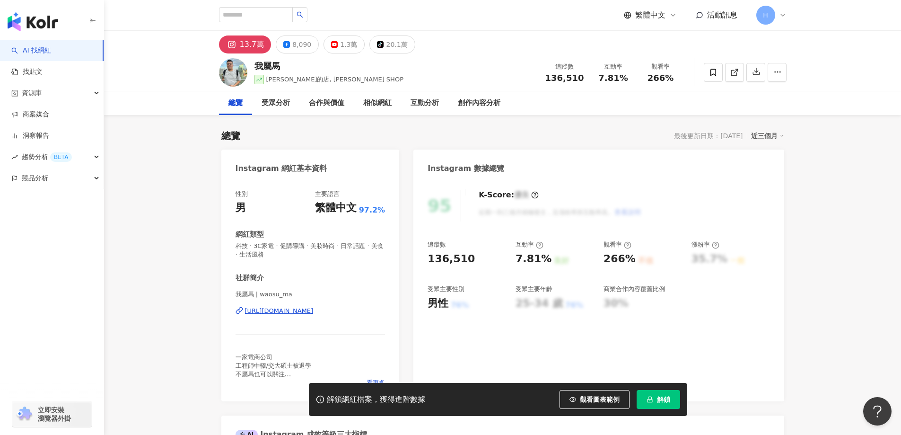
click at [314, 314] on div "https://www.instagram.com/waosu_ma/" at bounding box center [279, 311] width 69 height 9
click at [707, 72] on span at bounding box center [713, 72] width 19 height 19
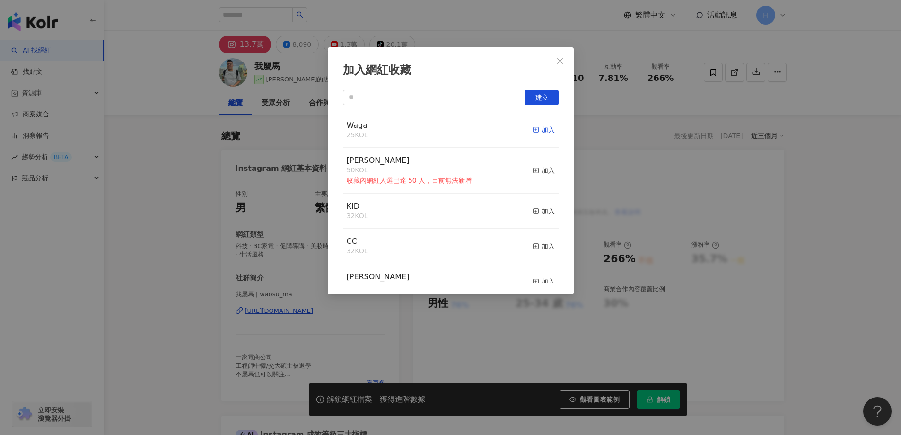
click at [535, 129] on div "加入" at bounding box center [544, 129] width 22 height 10
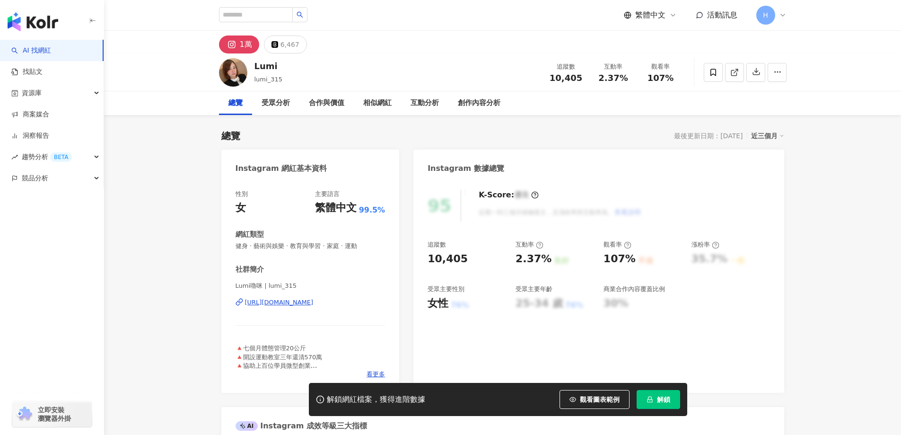
click at [314, 304] on div "[URL][DOMAIN_NAME]" at bounding box center [279, 302] width 69 height 9
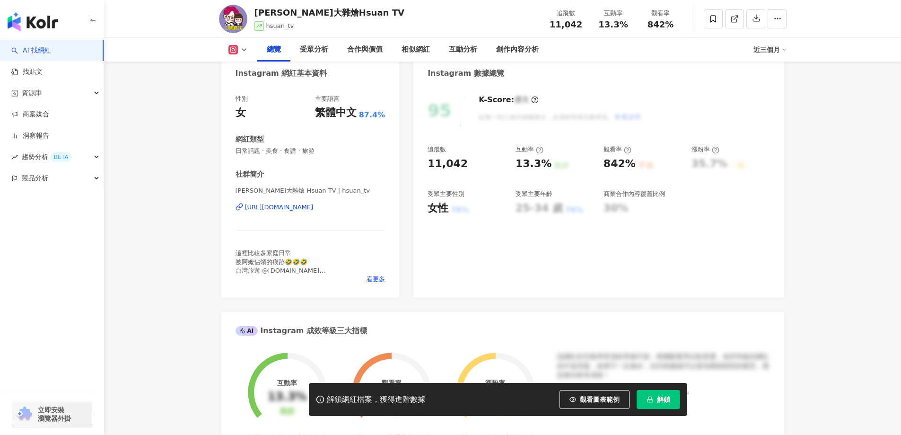
scroll to position [95, 0]
click at [298, 206] on div "https://www.instagram.com/hsuan_tv/" at bounding box center [279, 207] width 69 height 9
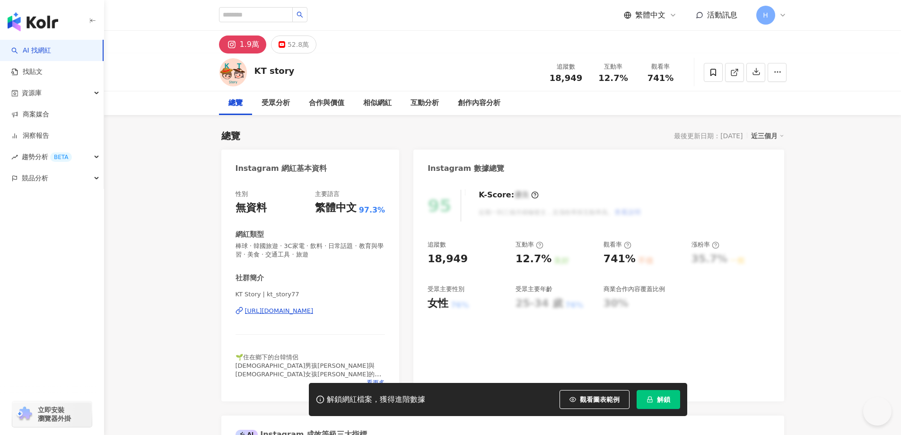
click at [314, 308] on div "https://www.instagram.com/kt_story77/" at bounding box center [279, 311] width 69 height 9
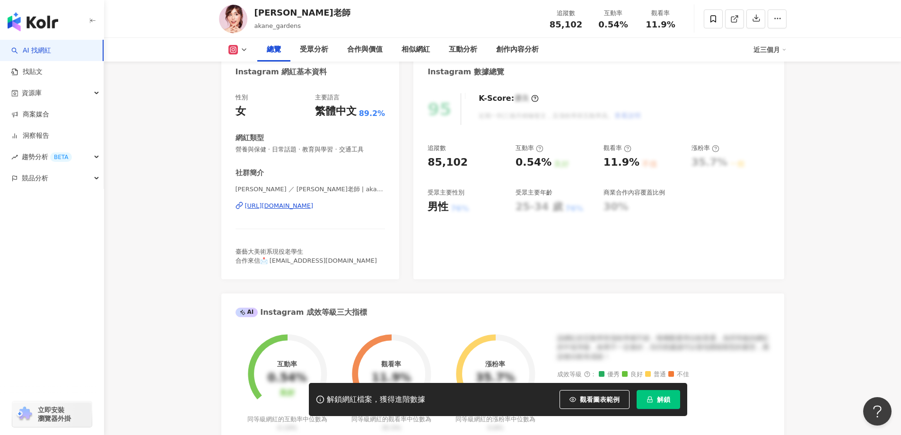
scroll to position [95, 0]
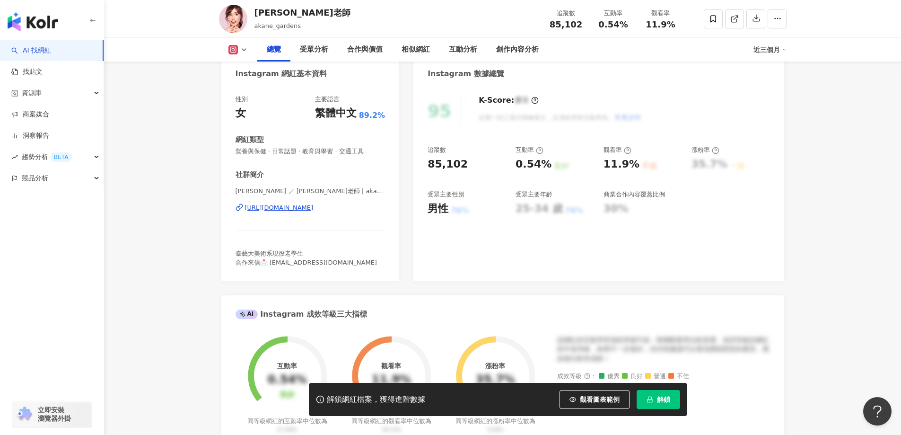
click at [280, 211] on div "[URL][DOMAIN_NAME]" at bounding box center [279, 207] width 69 height 9
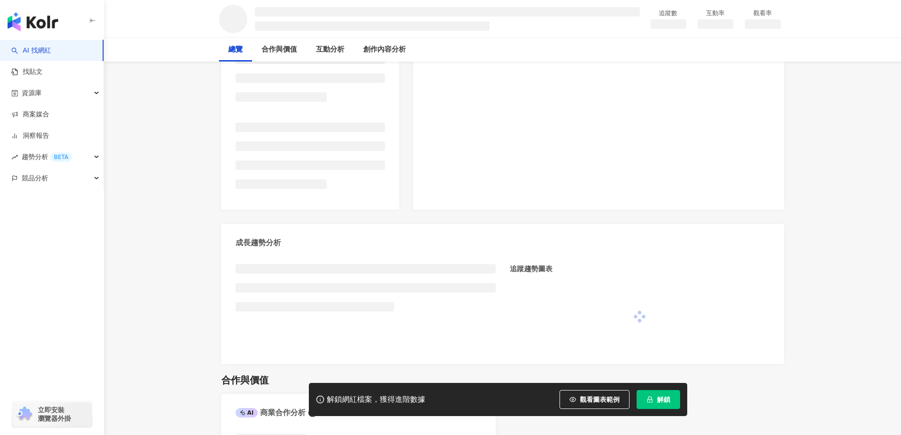
scroll to position [189, 0]
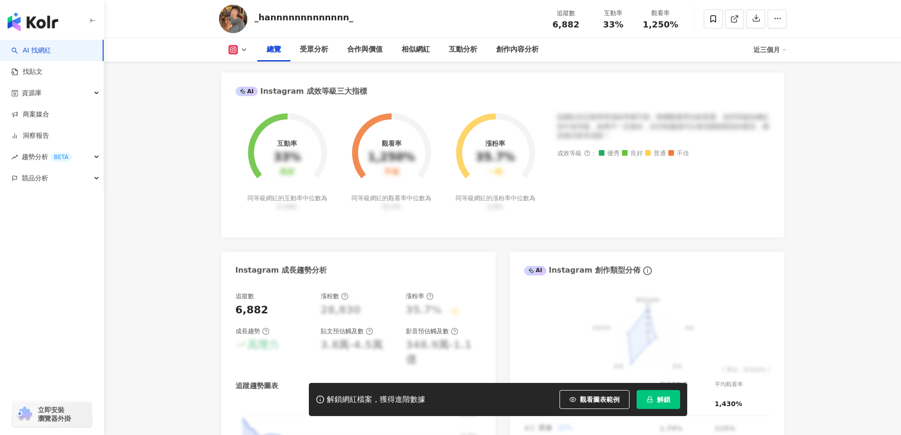
scroll to position [95, 0]
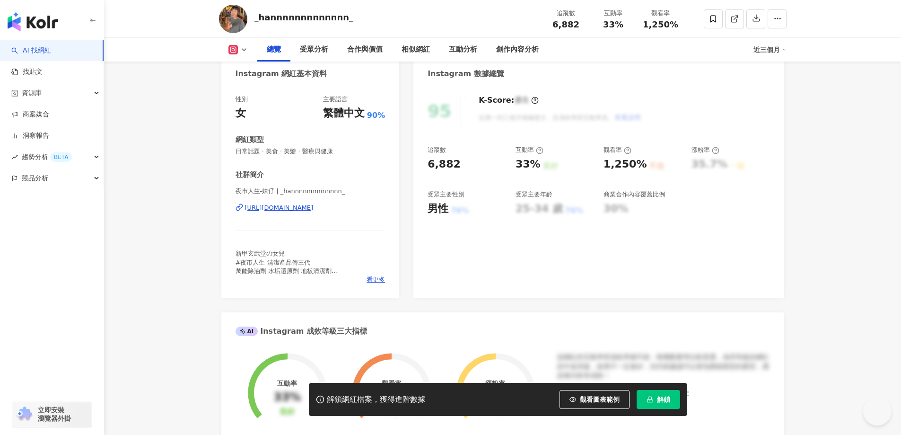
click at [314, 210] on div "[URL][DOMAIN_NAME]" at bounding box center [279, 207] width 69 height 9
click at [375, 276] on span "看更多" at bounding box center [376, 279] width 18 height 9
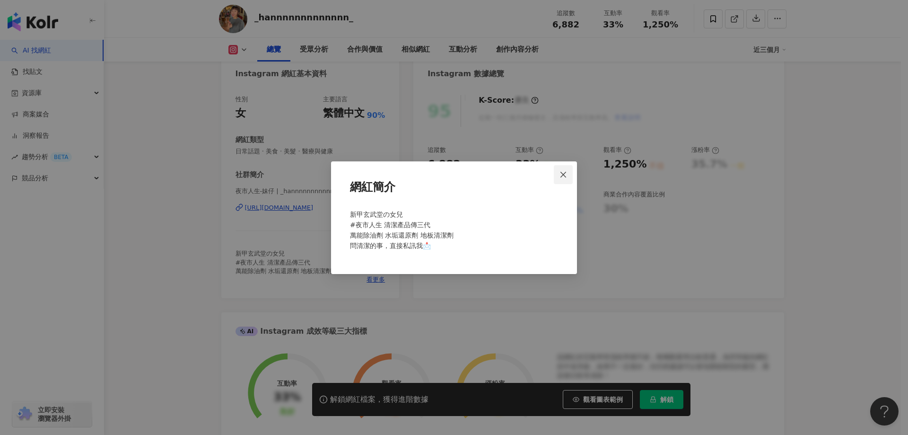
click at [561, 176] on icon "close" at bounding box center [564, 175] width 8 height 8
